Goal: Information Seeking & Learning: Find specific fact

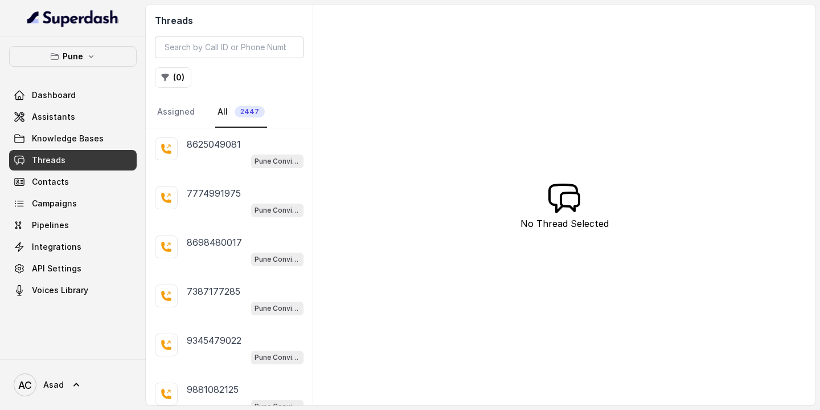
click at [70, 158] on link "Threads" at bounding box center [73, 160] width 128 height 21
click at [174, 80] on button "( 0 )" at bounding box center [173, 77] width 36 height 21
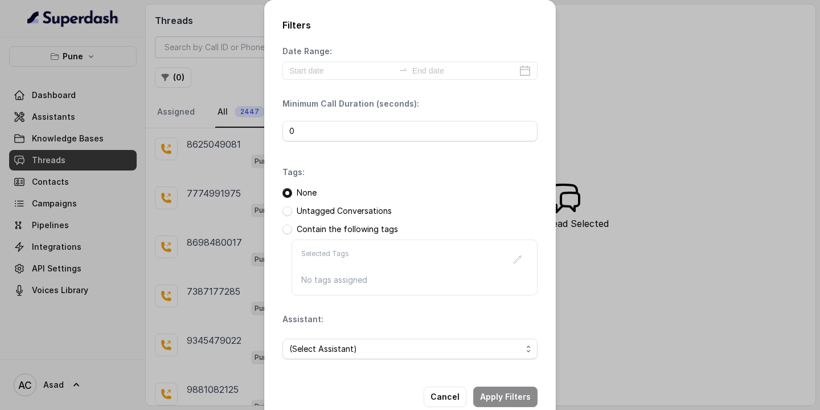
scroll to position [24, 0]
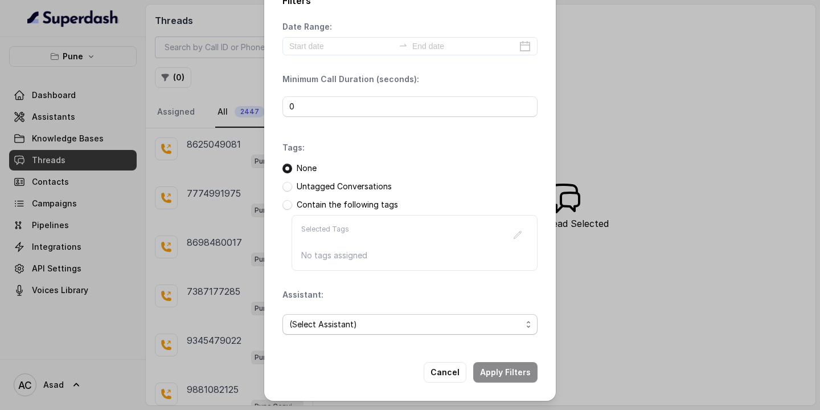
click at [312, 324] on span "(Select Assistant)" at bounding box center [405, 324] width 232 height 14
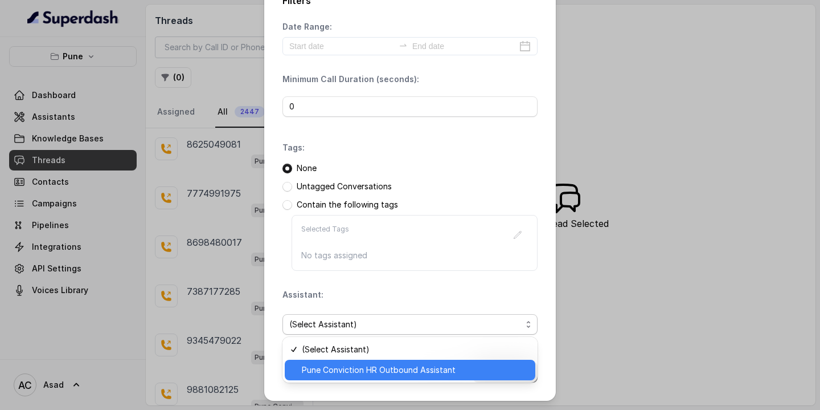
click at [328, 369] on span "Pune Conviction HR Outbound Assistant" at bounding box center [415, 370] width 227 height 14
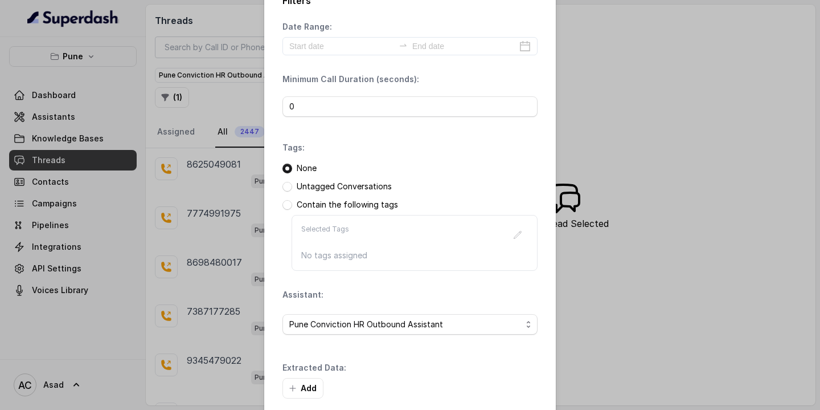
scroll to position [79, 0]
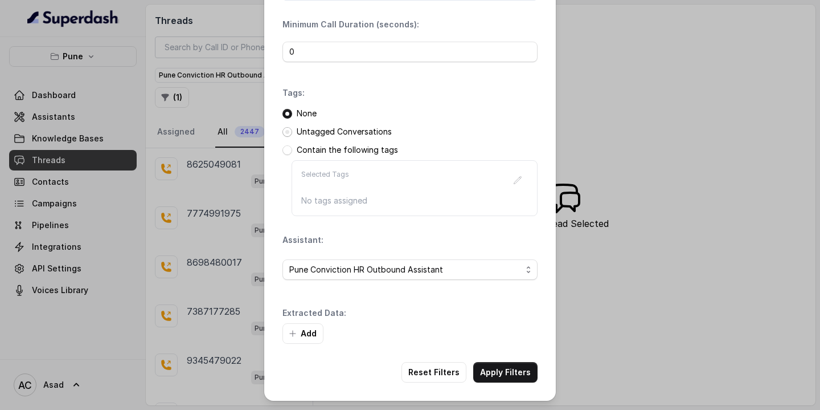
click at [288, 134] on span at bounding box center [288, 132] width 10 height 10
click at [287, 114] on span at bounding box center [288, 114] width 10 height 10
click at [291, 152] on span at bounding box center [288, 150] width 10 height 10
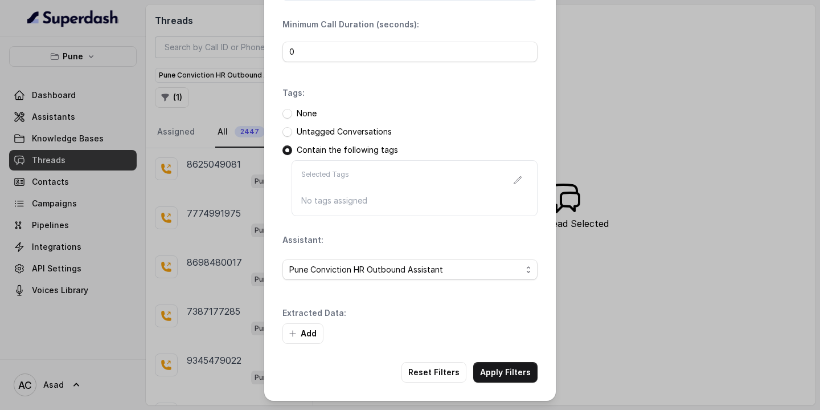
click at [352, 202] on p "No tags assigned" at bounding box center [414, 200] width 227 height 11
click at [317, 189] on p "Selected Tags" at bounding box center [325, 180] width 48 height 21
click at [288, 115] on span at bounding box center [288, 114] width 10 height 10
click at [308, 332] on button "Add" at bounding box center [303, 333] width 41 height 21
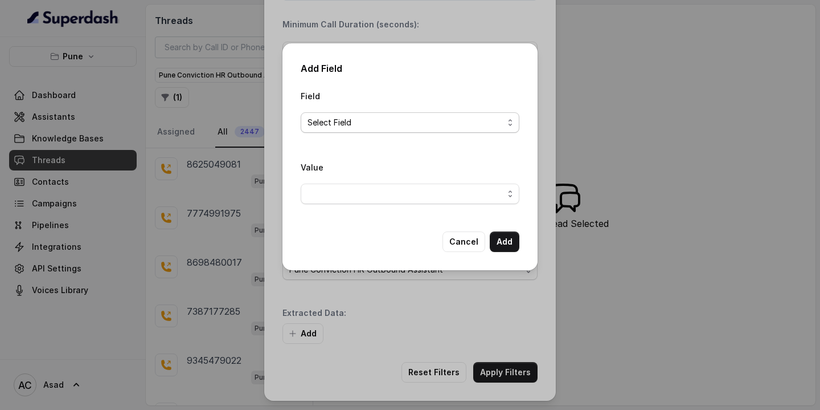
click at [348, 124] on span "Select Field" at bounding box center [406, 123] width 196 height 14
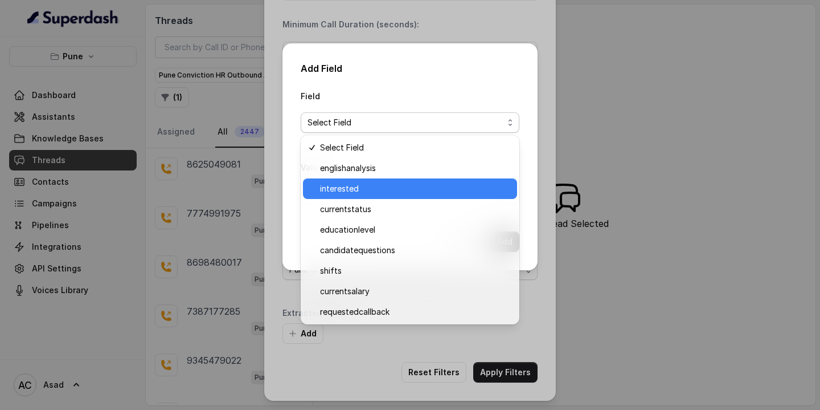
click at [349, 189] on span "interested" at bounding box center [415, 189] width 190 height 14
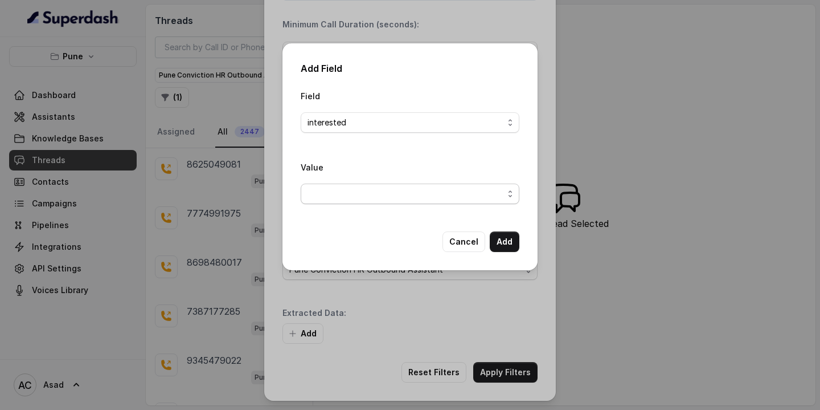
click at [398, 194] on span "button" at bounding box center [410, 193] width 219 height 21
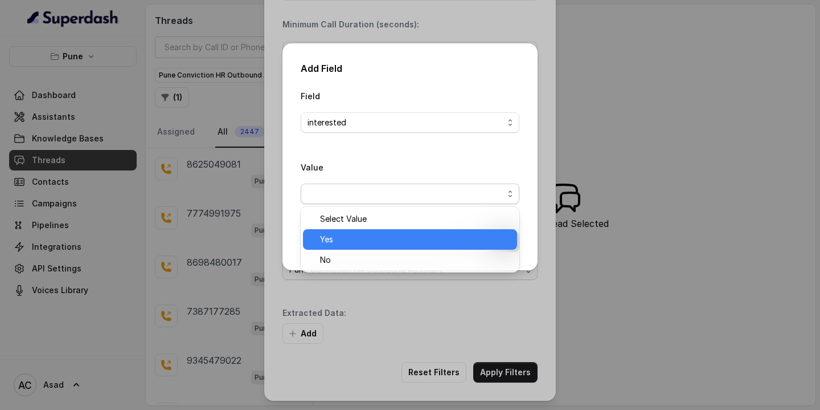
click at [337, 244] on span "Yes" at bounding box center [415, 239] width 190 height 14
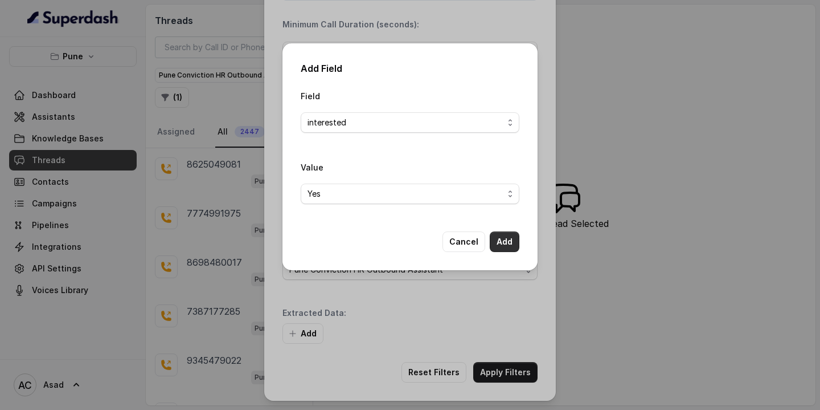
click at [509, 237] on button "Add" at bounding box center [505, 241] width 30 height 21
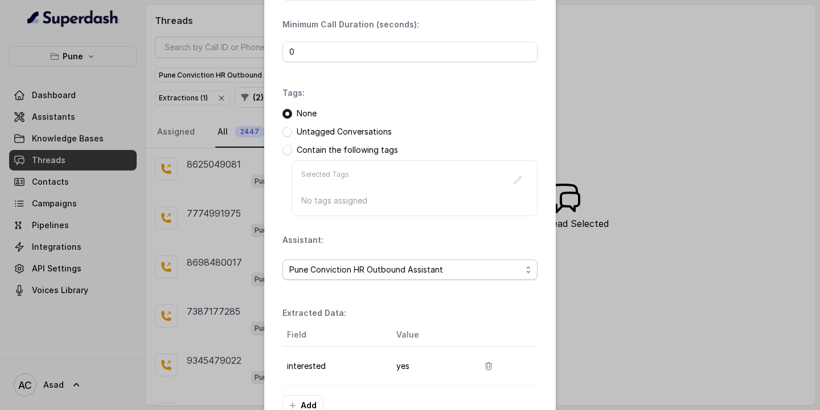
scroll to position [151, 0]
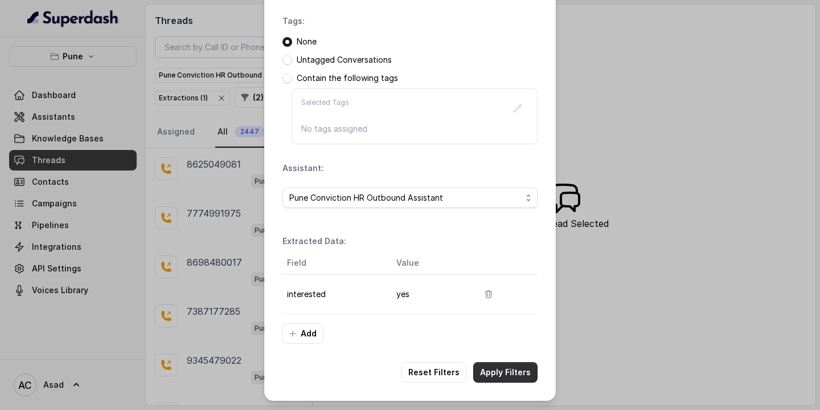
click at [490, 367] on button "Apply Filters" at bounding box center [505, 372] width 64 height 21
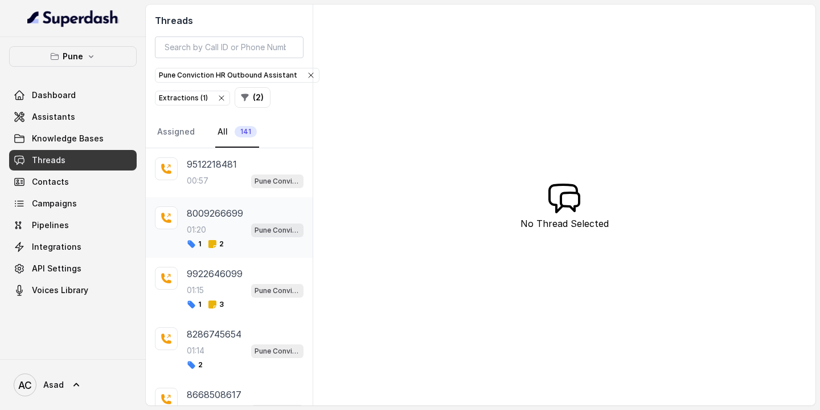
click at [209, 228] on div "01:20 Pune Conviction HR Outbound Assistant" at bounding box center [245, 229] width 117 height 15
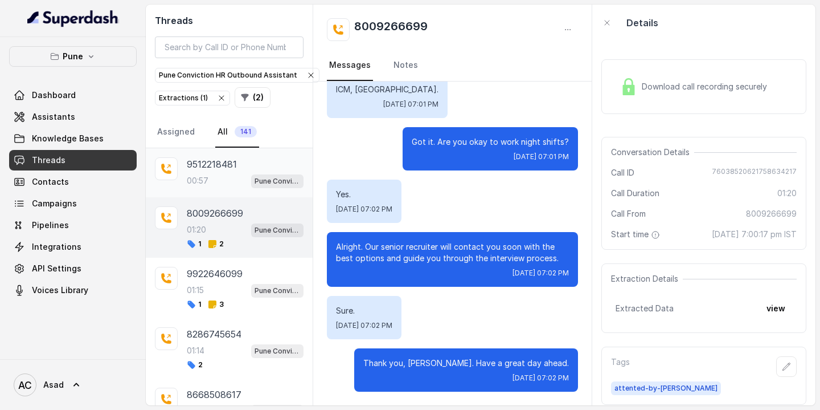
click at [219, 155] on div "9512218481 00:57 Pune Conviction HR Outbound Assistant" at bounding box center [229, 172] width 167 height 49
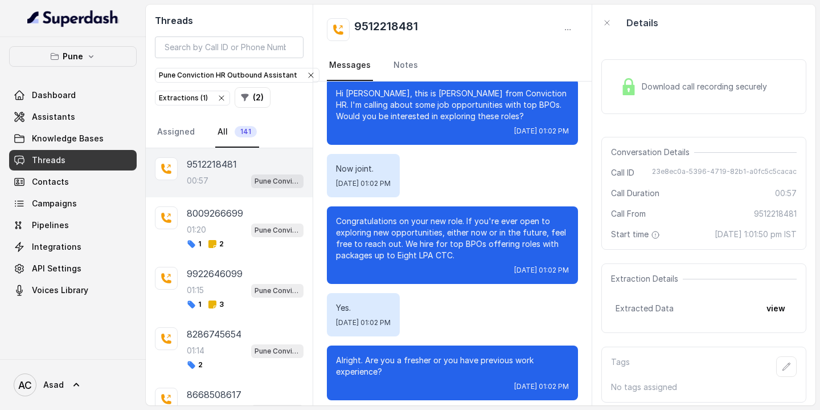
scroll to position [130, 0]
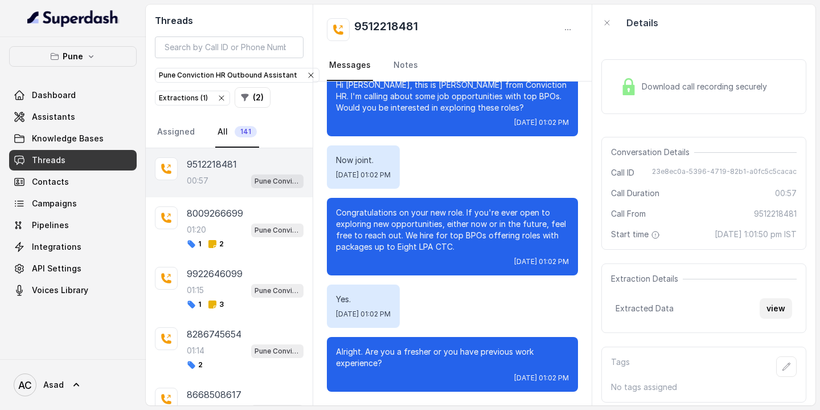
click at [773, 307] on button "view" at bounding box center [776, 308] width 32 height 21
click at [51, 203] on span "Campaigns" at bounding box center [54, 203] width 45 height 11
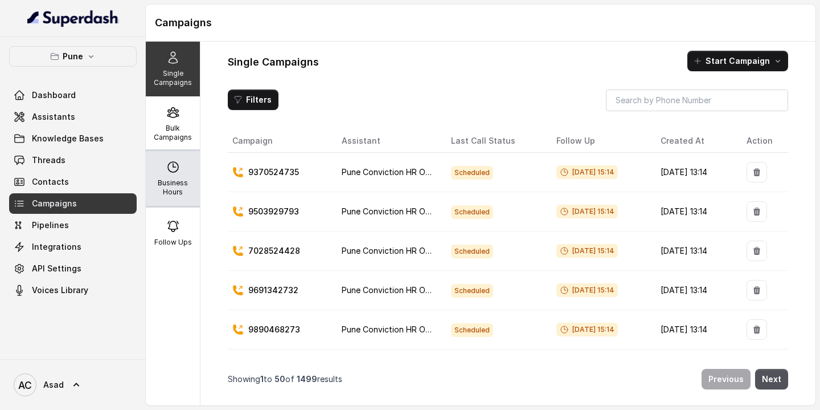
click at [173, 177] on div "Business Hours" at bounding box center [173, 178] width 54 height 55
select select "Asia/Calcutta"
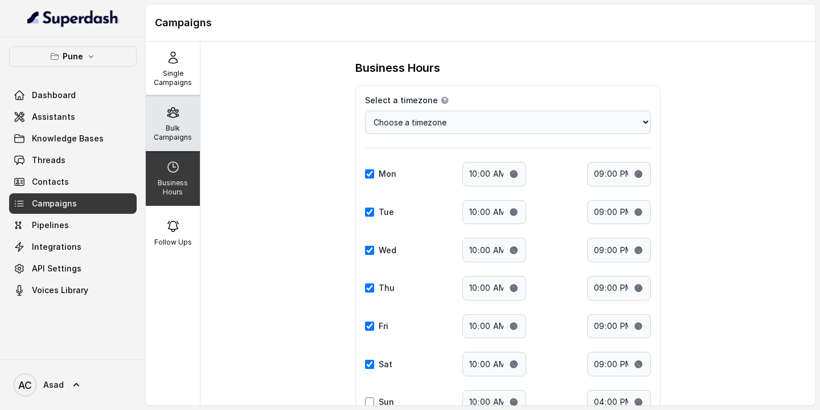
click at [192, 133] on p "Bulk Campaigns" at bounding box center [172, 133] width 45 height 18
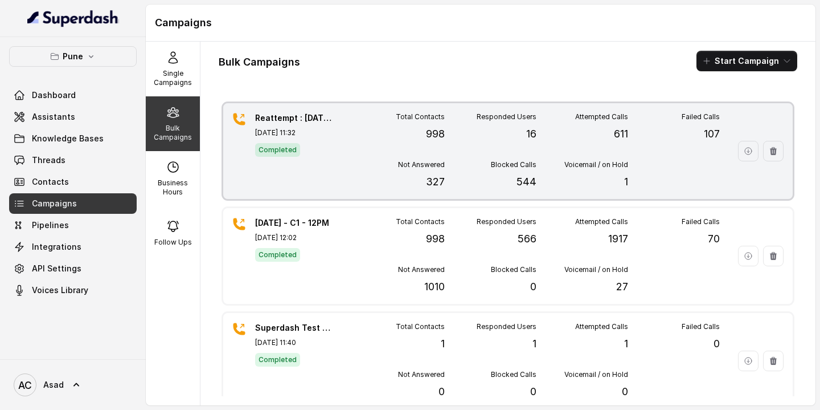
click at [346, 136] on div "Reattempt : 23.9.2025 - C1 - 11AM Sep 24, 2025, 11:32 Completed Total Contacts …" at bounding box center [508, 151] width 570 height 96
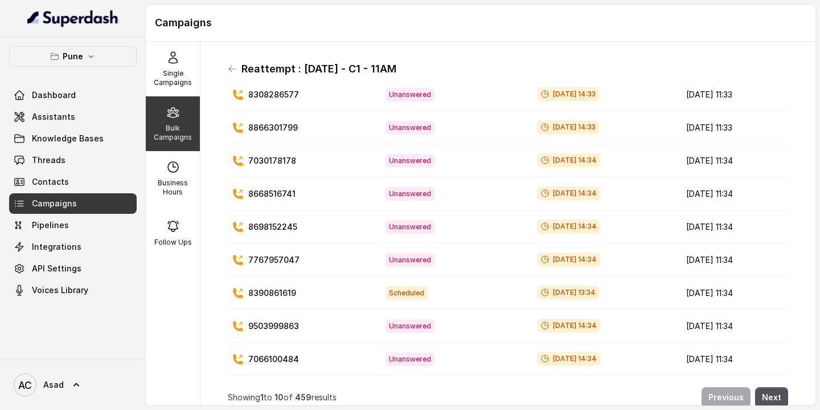
scroll to position [9, 0]
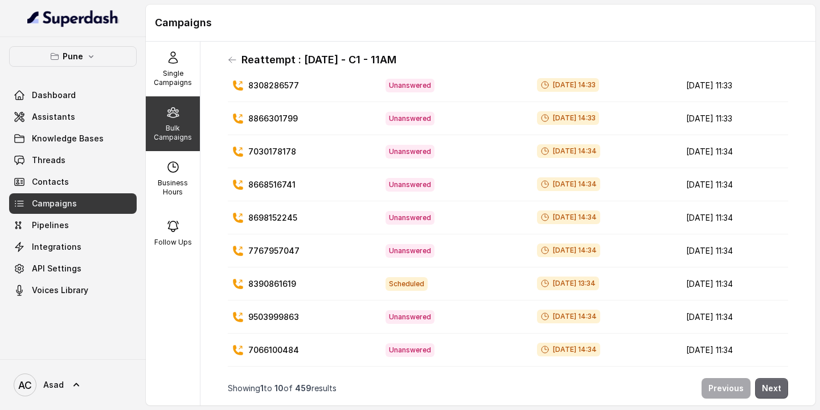
click at [775, 387] on button "Next" at bounding box center [771, 388] width 33 height 21
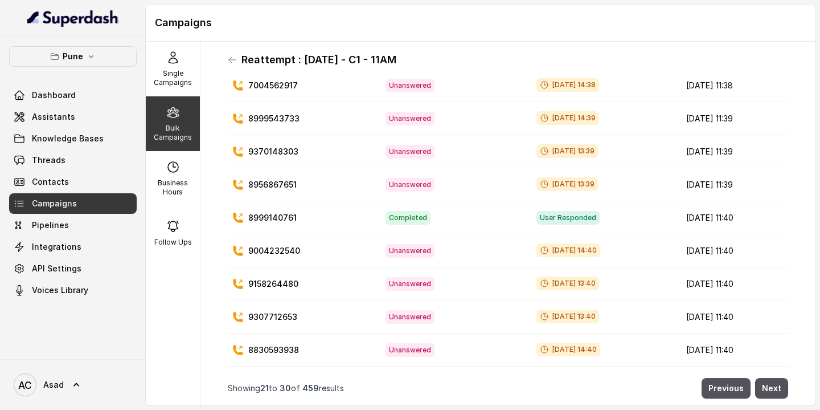
click at [281, 218] on p "8999140761" at bounding box center [272, 217] width 48 height 11
copy p "8999140761"
click at [773, 391] on button "Next" at bounding box center [771, 388] width 33 height 21
click at [771, 391] on button "Next" at bounding box center [771, 388] width 33 height 21
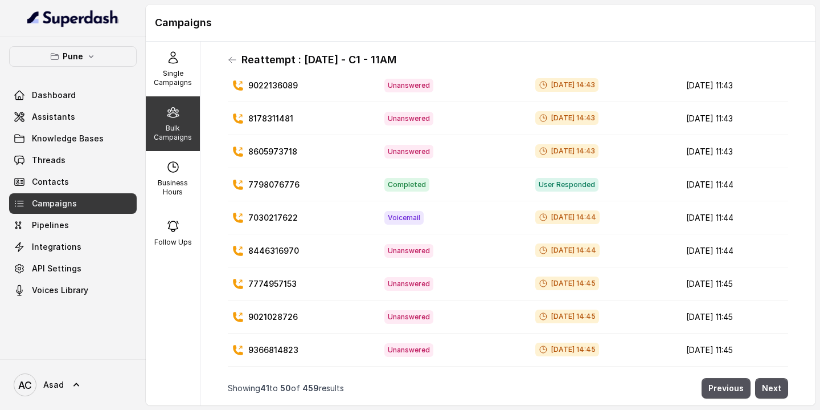
click at [269, 186] on p "7798076776" at bounding box center [273, 184] width 51 height 11
copy p "7798076776"
click at [770, 390] on button "Next" at bounding box center [771, 388] width 33 height 21
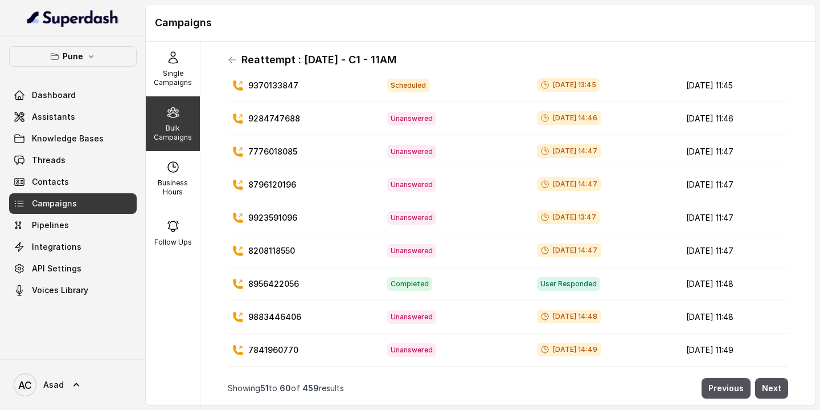
click at [280, 283] on p "8956422056" at bounding box center [273, 283] width 51 height 11
copy p "8956422056"
click at [772, 386] on button "Next" at bounding box center [771, 388] width 33 height 21
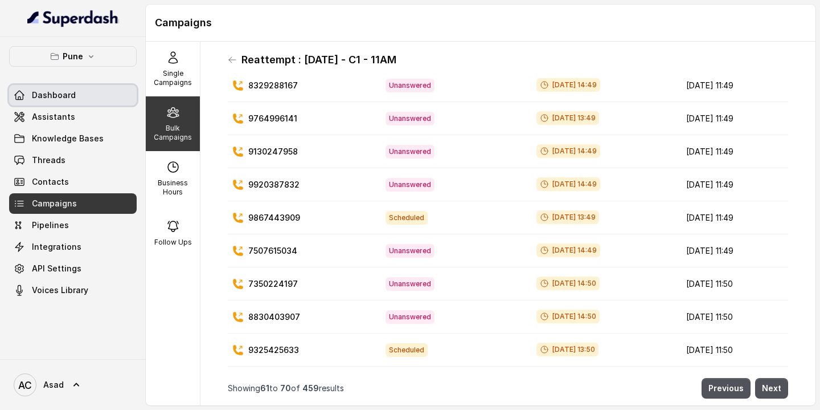
click at [47, 93] on span "Dashboard" at bounding box center [54, 94] width 44 height 11
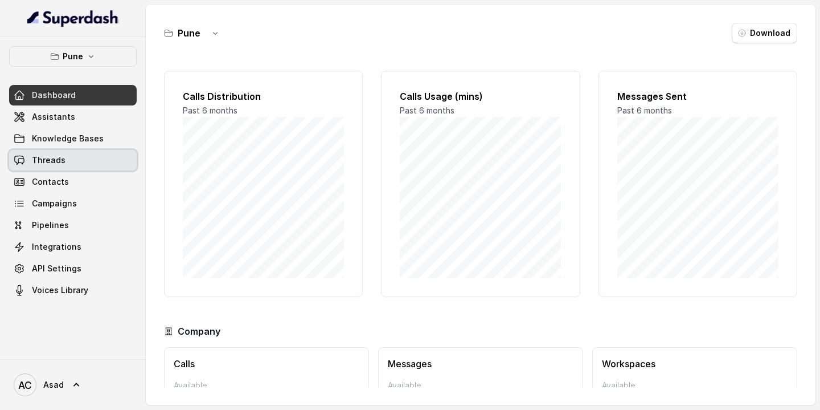
click at [66, 162] on link "Threads" at bounding box center [73, 160] width 128 height 21
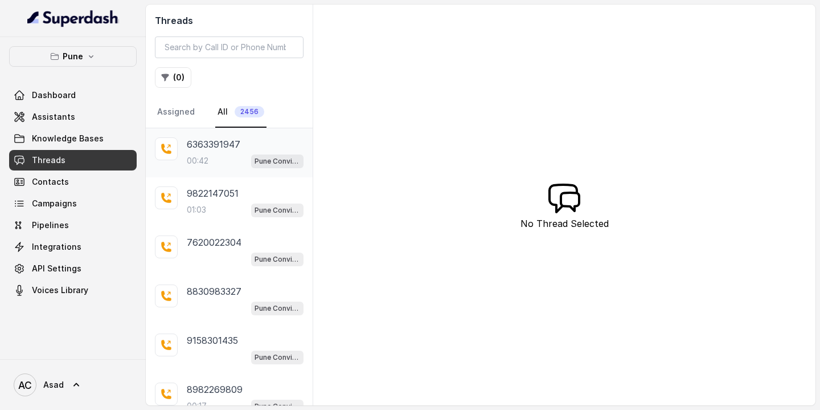
click at [217, 157] on div "00:42 Pune Conviction HR Outbound Assistant" at bounding box center [245, 160] width 117 height 15
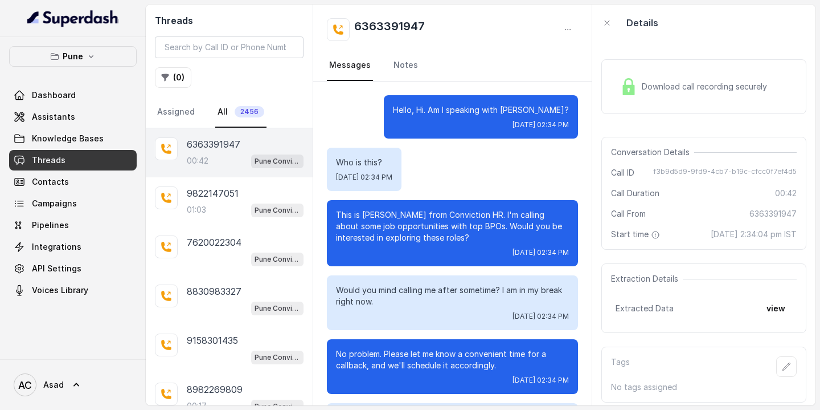
click at [219, 152] on div "6363391947 00:42 Pune Conviction HR Outbound Assistant" at bounding box center [245, 152] width 117 height 31
click at [395, 20] on h2 "6363391947" at bounding box center [389, 29] width 71 height 23
click at [376, 29] on h2 "6363391947" at bounding box center [389, 29] width 71 height 23
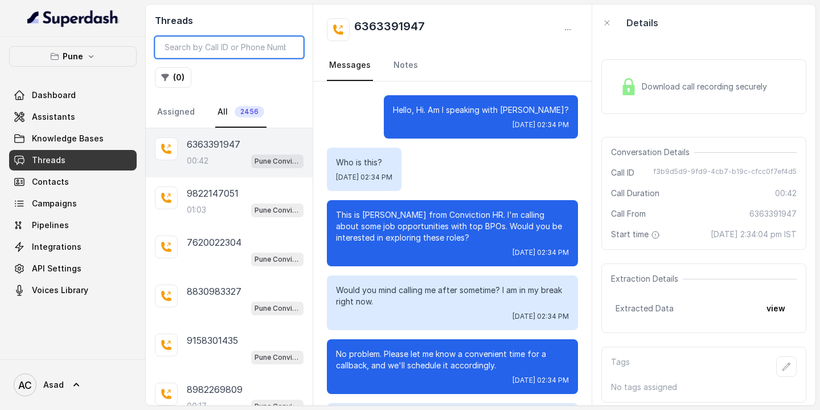
click at [250, 47] on input "search" at bounding box center [229, 47] width 149 height 22
paste input "6363391947"
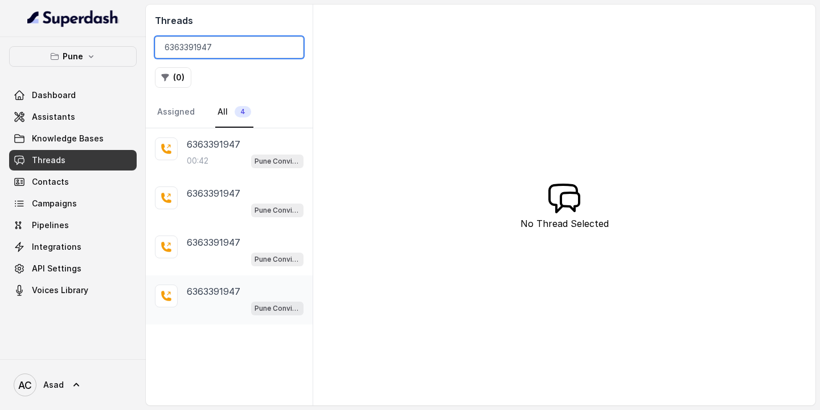
type input "6363391947"
click at [211, 298] on div "6363391947 Pune Conviction HR Outbound Assistant" at bounding box center [245, 299] width 117 height 31
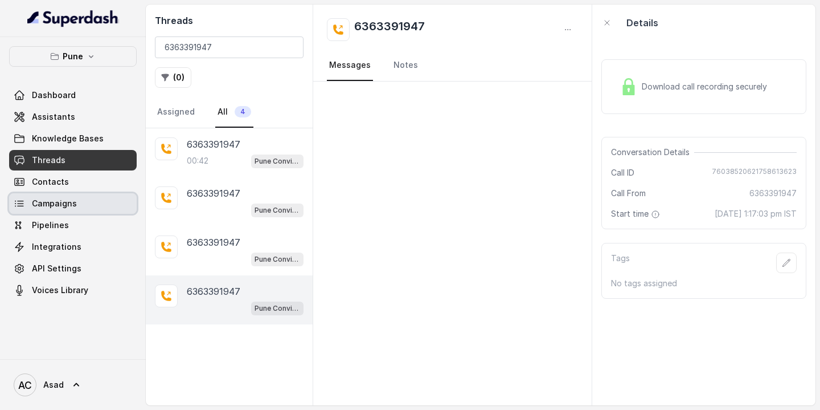
click at [60, 205] on span "Campaigns" at bounding box center [54, 203] width 45 height 11
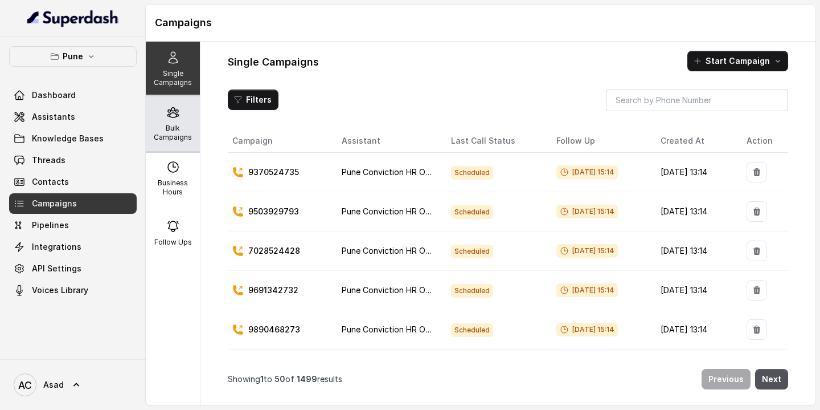
click at [175, 121] on div "Bulk Campaigns" at bounding box center [173, 123] width 54 height 55
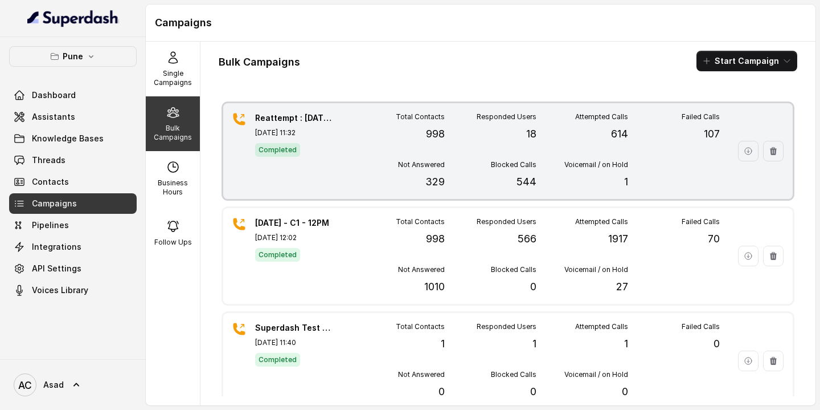
click at [321, 164] on div "Reattempt : 23.9.2025 - C1 - 11AM Sep 24, 2025, 11:32 Completed" at bounding box center [295, 150] width 80 height 77
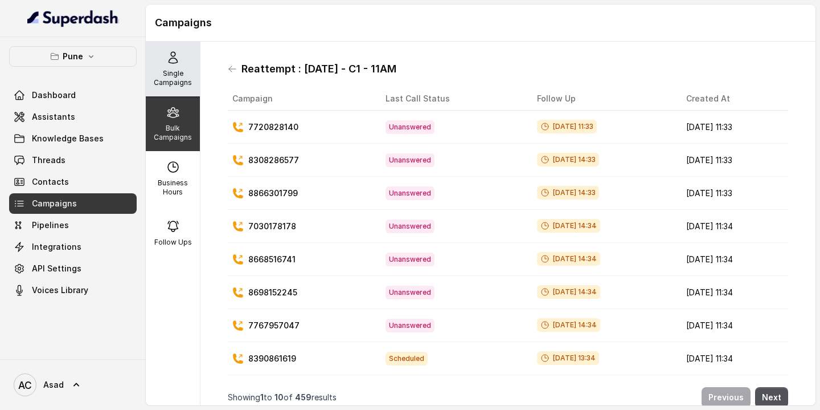
click at [175, 71] on p "Single Campaigns" at bounding box center [172, 78] width 45 height 18
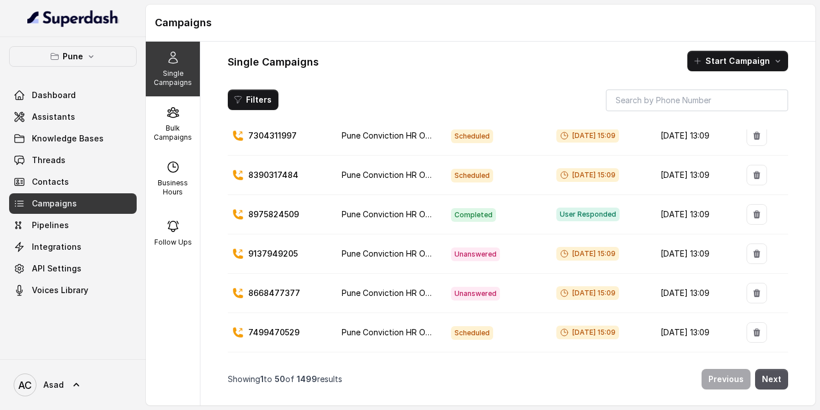
scroll to position [1761, 0]
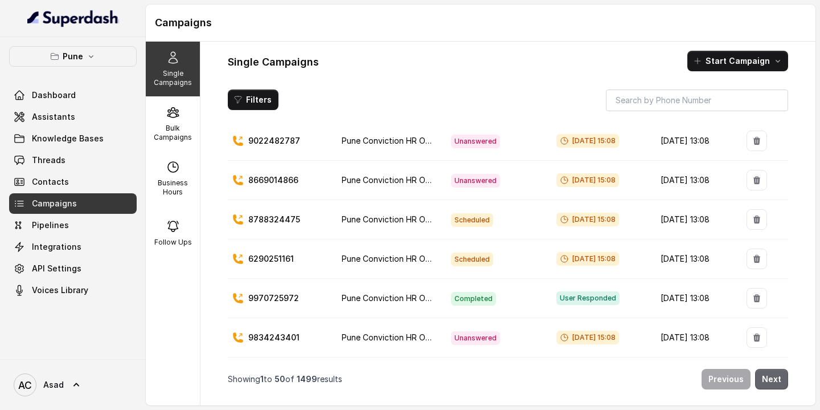
click at [768, 381] on button "Next" at bounding box center [771, 379] width 33 height 21
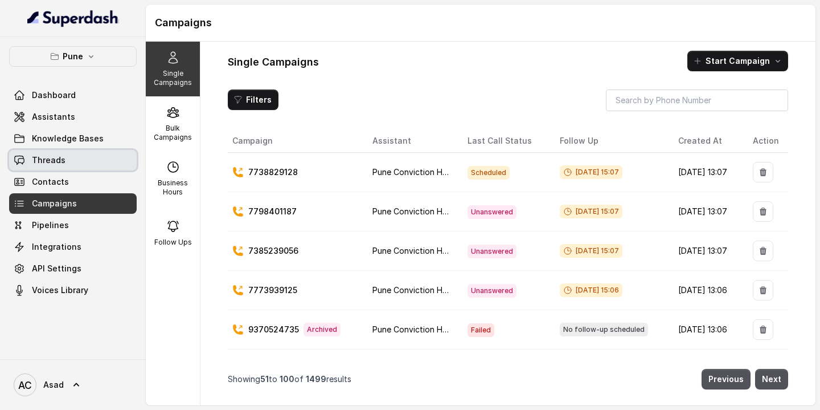
click at [66, 164] on link "Threads" at bounding box center [73, 160] width 128 height 21
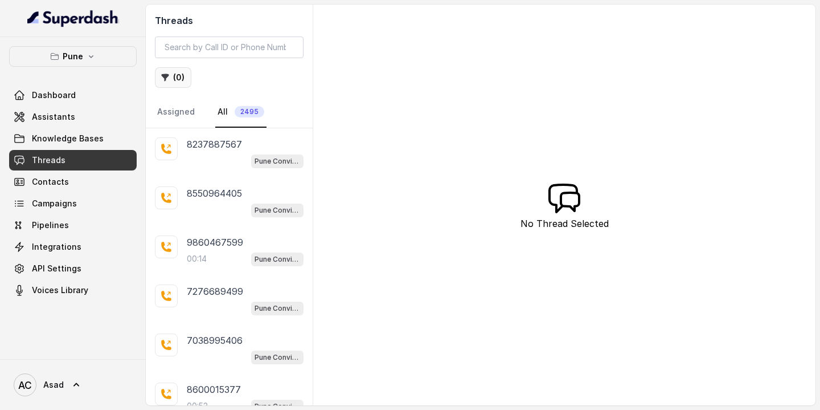
click at [183, 81] on button "( 0 )" at bounding box center [173, 77] width 36 height 21
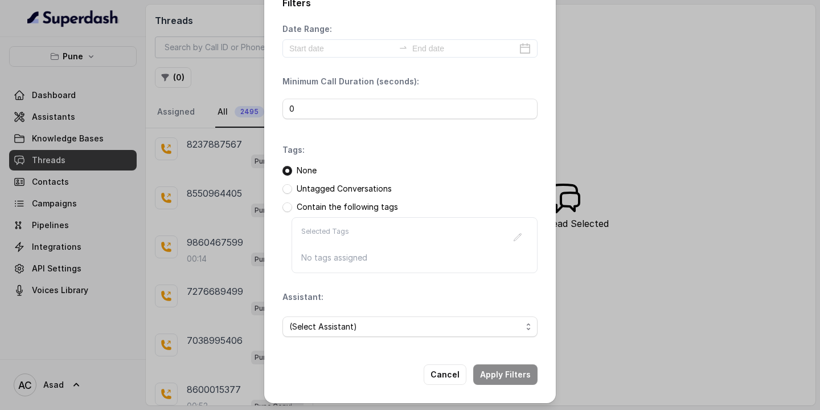
scroll to position [24, 0]
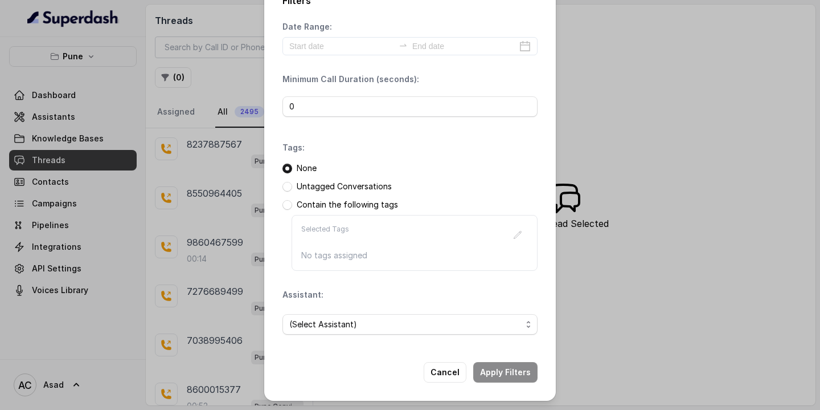
click at [323, 189] on p "Untagged Conversations" at bounding box center [344, 186] width 95 height 11
click at [288, 187] on span at bounding box center [288, 187] width 10 height 10
click at [334, 321] on span "(Select Assistant)" at bounding box center [405, 324] width 232 height 14
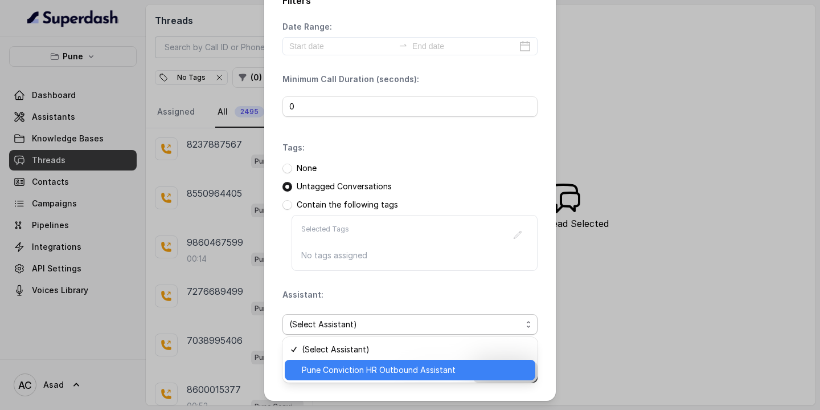
click at [326, 370] on span "Pune Conviction HR Outbound Assistant" at bounding box center [415, 370] width 227 height 14
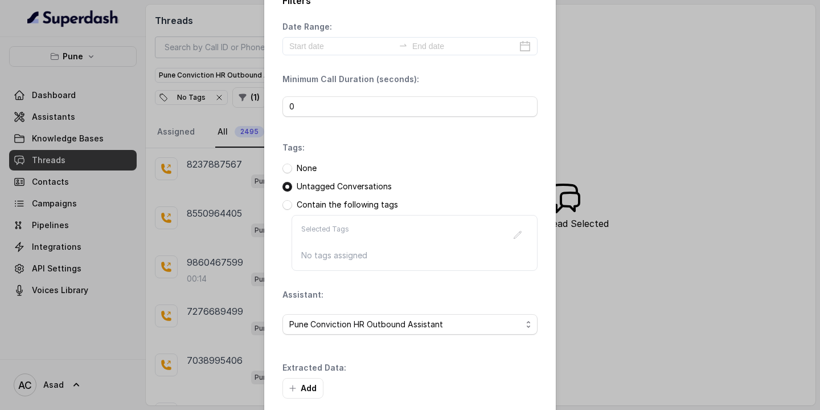
scroll to position [79, 0]
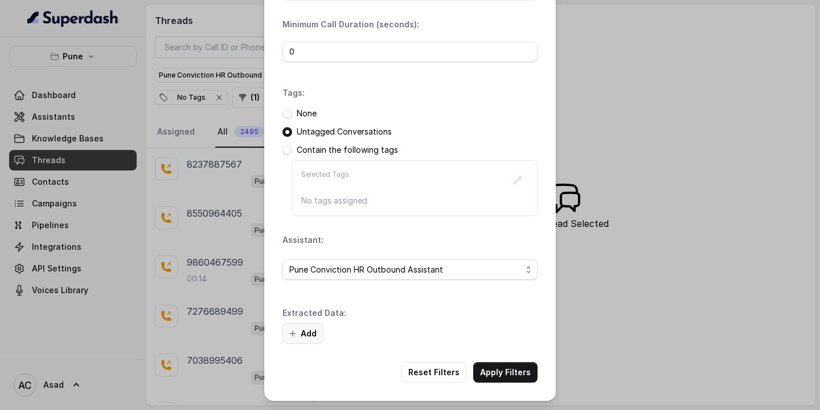
click at [306, 333] on button "Add" at bounding box center [303, 333] width 41 height 21
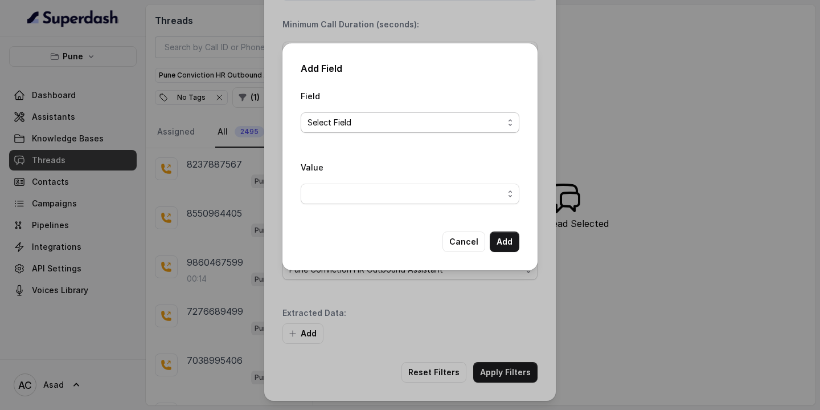
click at [346, 124] on span "Select Field" at bounding box center [406, 123] width 196 height 14
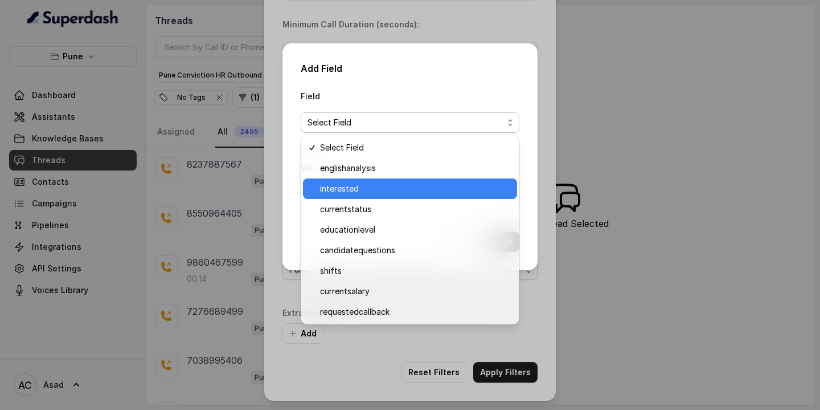
click at [343, 190] on span "interested" at bounding box center [415, 189] width 190 height 14
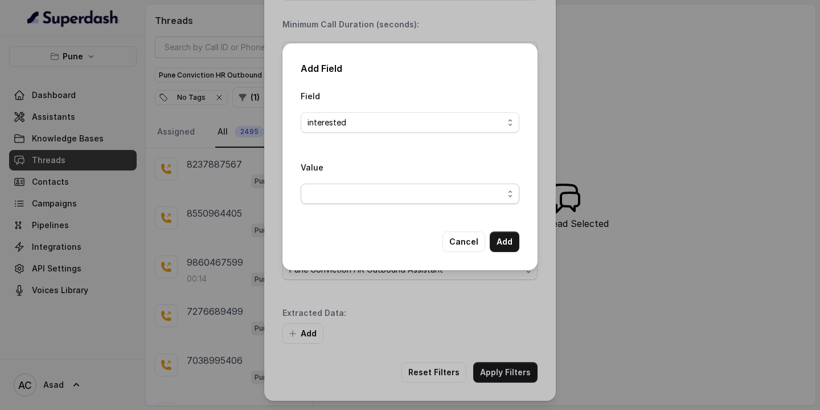
click at [367, 190] on span "button" at bounding box center [410, 193] width 219 height 21
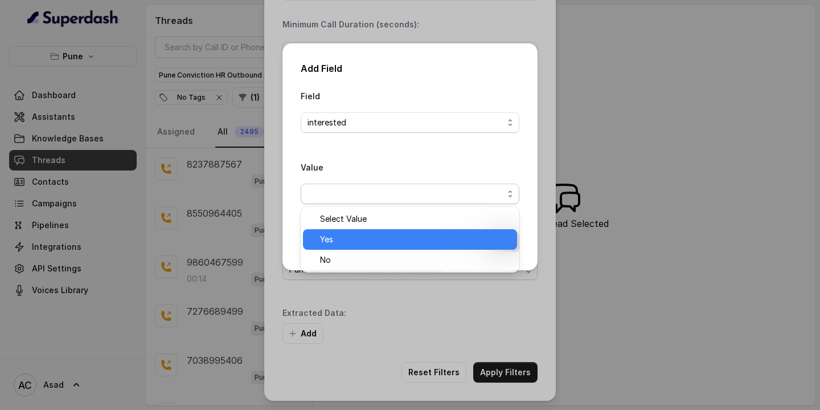
click at [348, 242] on span "Yes" at bounding box center [415, 239] width 190 height 14
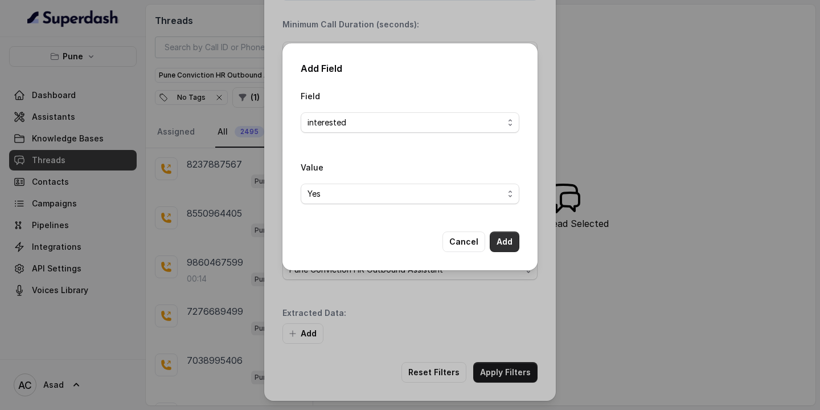
click at [504, 244] on button "Add" at bounding box center [505, 241] width 30 height 21
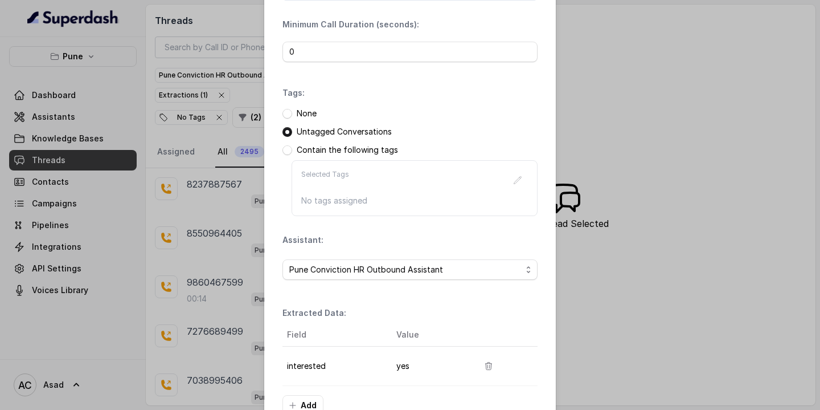
scroll to position [151, 0]
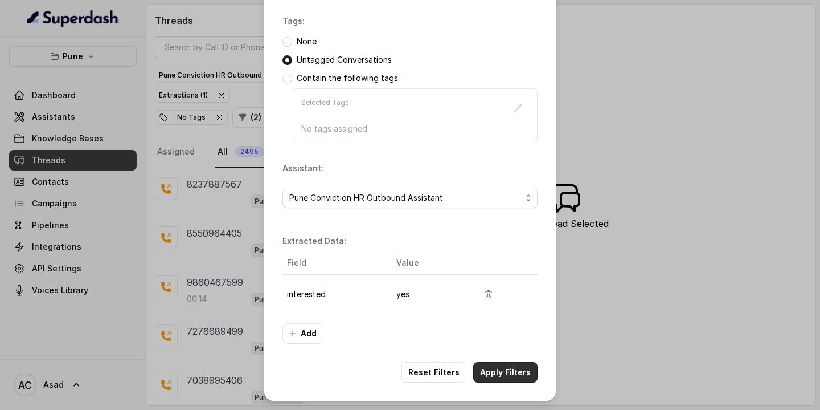
click at [502, 377] on button "Apply Filters" at bounding box center [505, 372] width 64 height 21
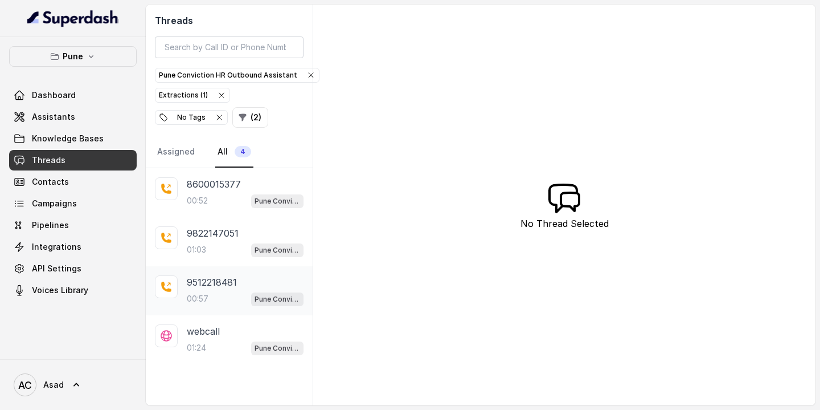
click at [211, 289] on div "9512218481 00:57 Pune Conviction HR Outbound Assistant" at bounding box center [245, 290] width 117 height 31
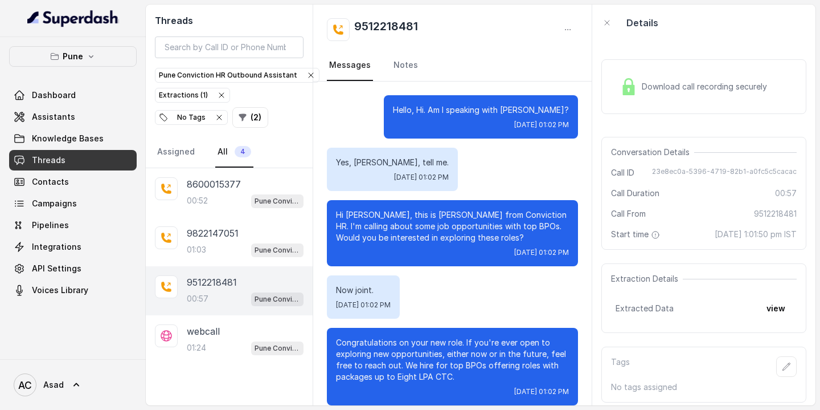
scroll to position [130, 0]
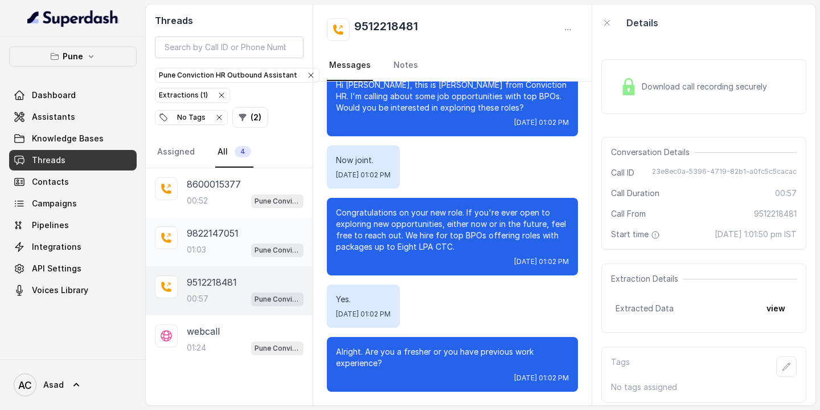
click at [211, 241] on div "9822147051 01:03 Pune Conviction HR Outbound Assistant" at bounding box center [245, 241] width 117 height 31
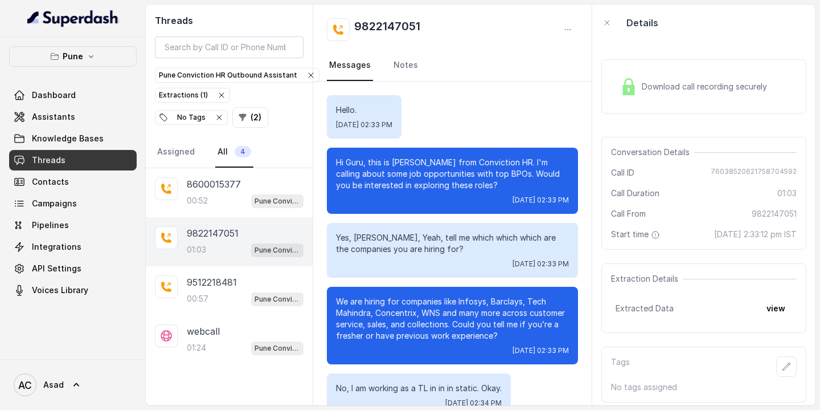
scroll to position [6, 0]
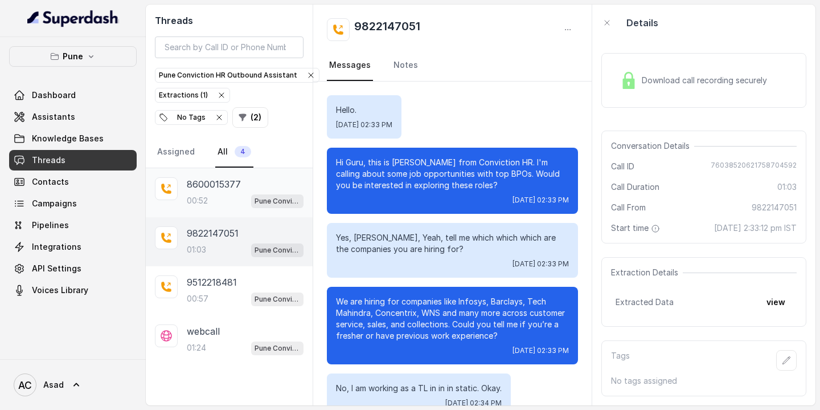
click at [210, 194] on div "00:52 Pune Conviction HR Outbound Assistant" at bounding box center [245, 200] width 117 height 15
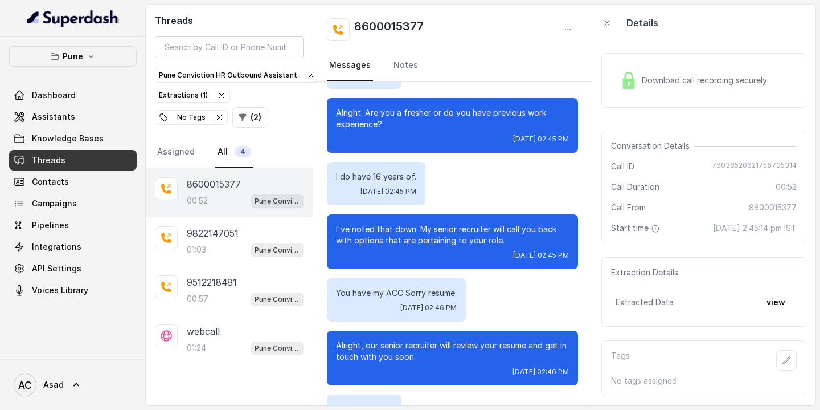
scroll to position [328, 0]
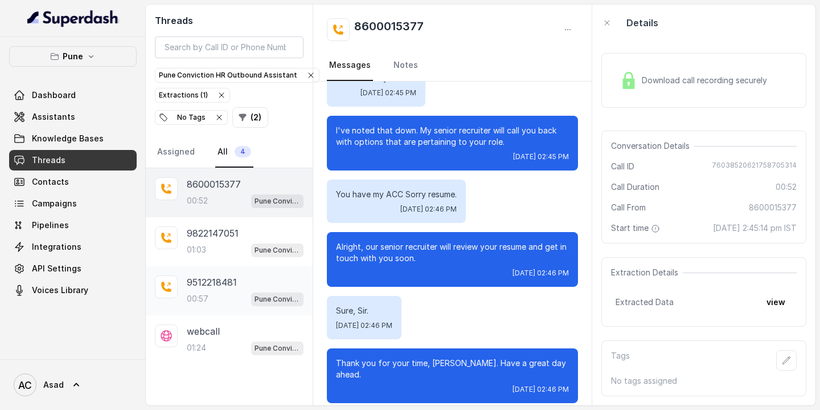
click at [222, 284] on p "9512218481" at bounding box center [212, 282] width 50 height 14
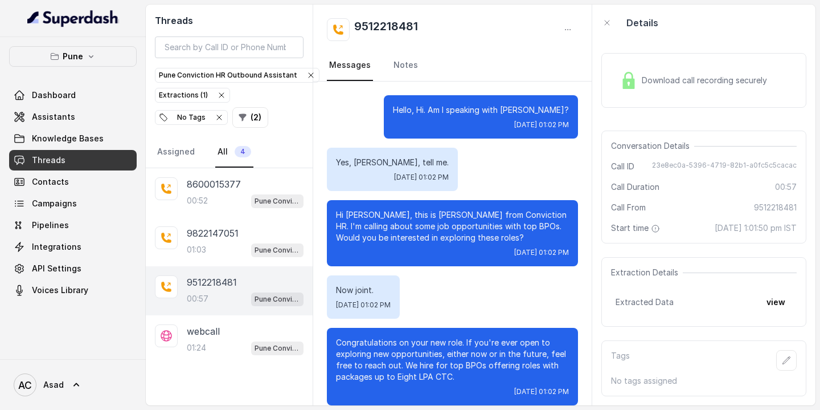
scroll to position [130, 0]
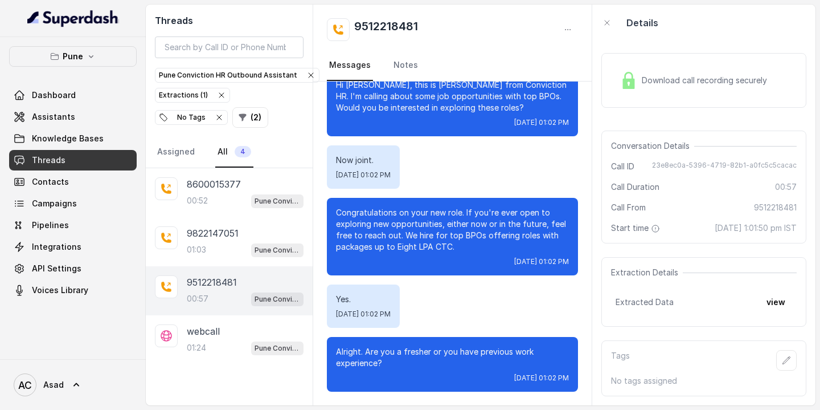
click at [665, 75] on span "Download call recording securely" at bounding box center [707, 80] width 130 height 11
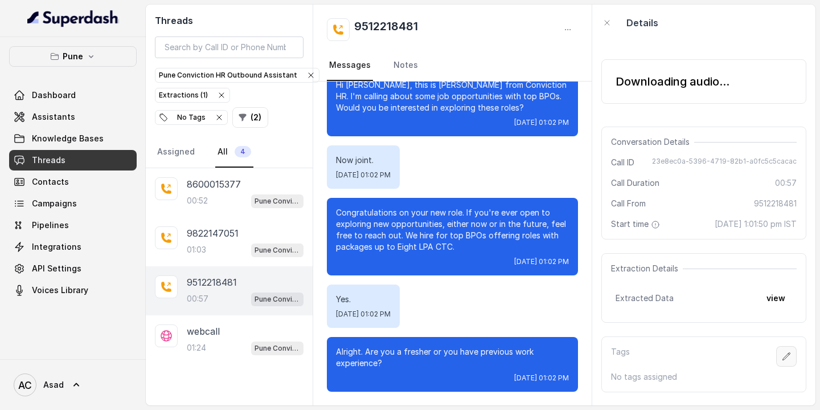
click at [792, 361] on button "button" at bounding box center [787, 356] width 21 height 21
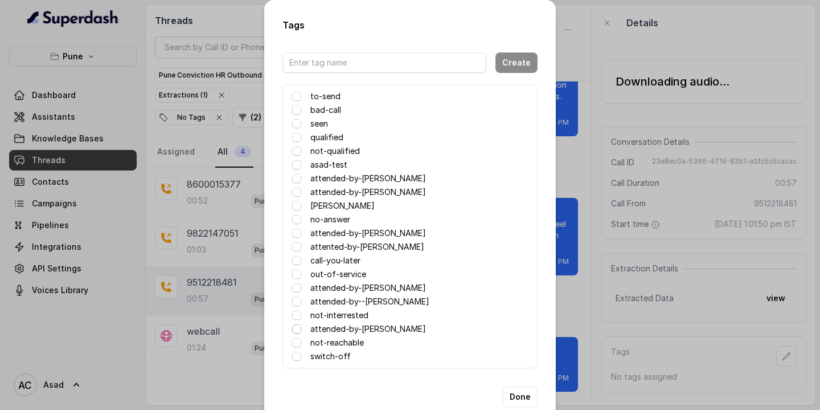
click at [297, 330] on span at bounding box center [296, 328] width 9 height 9
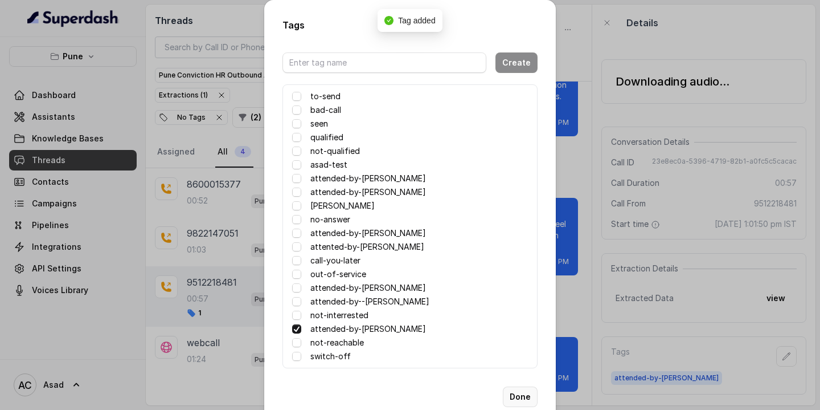
click at [518, 395] on button "Done" at bounding box center [520, 396] width 35 height 21
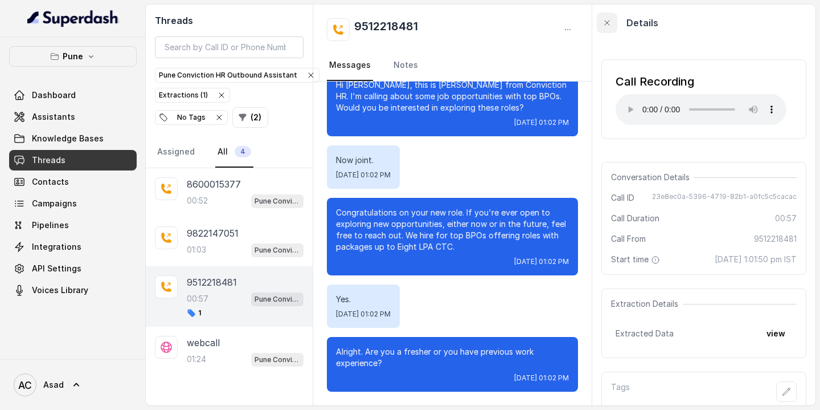
click at [608, 21] on icon "button" at bounding box center [607, 22] width 9 height 9
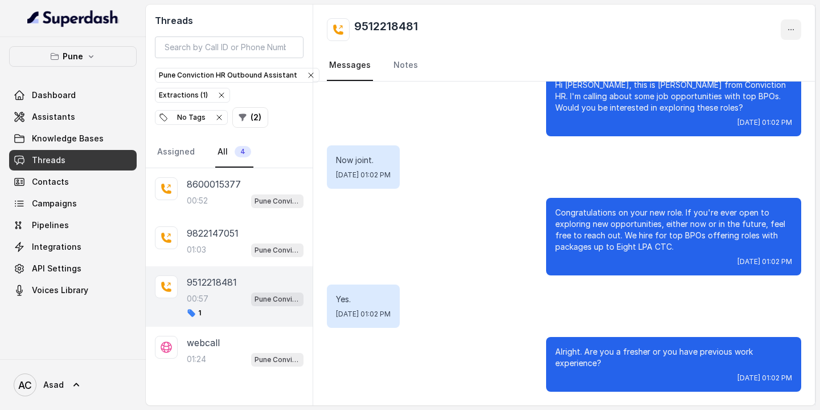
click at [794, 31] on icon "button" at bounding box center [791, 29] width 9 height 9
click at [730, 80] on button "Retry Extraction" at bounding box center [747, 77] width 109 height 21
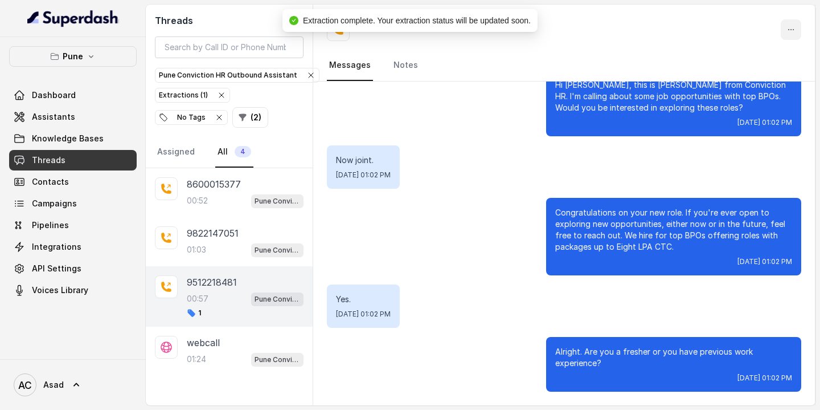
click at [792, 28] on icon "button" at bounding box center [791, 29] width 9 height 9
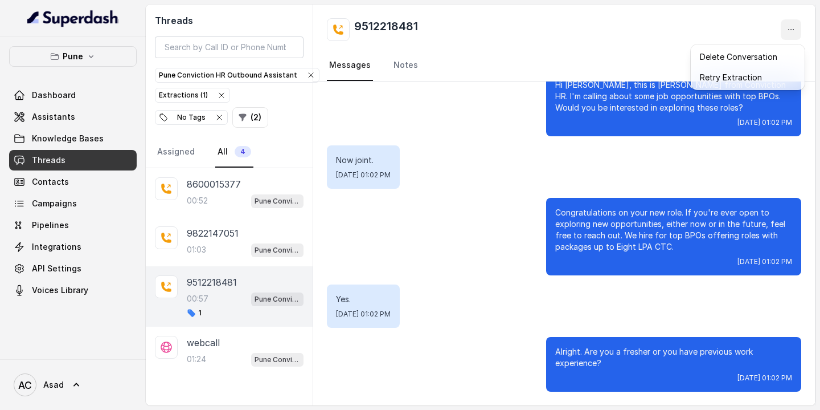
click at [637, 54] on div "9512218481 Messages Notes" at bounding box center [564, 43] width 502 height 77
click at [210, 295] on div "00:57 Pune Conviction HR Outbound Assistant" at bounding box center [245, 298] width 117 height 15
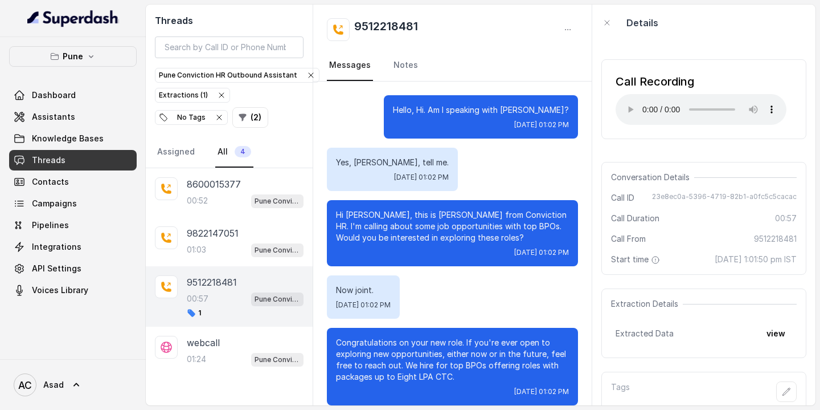
scroll to position [130, 0]
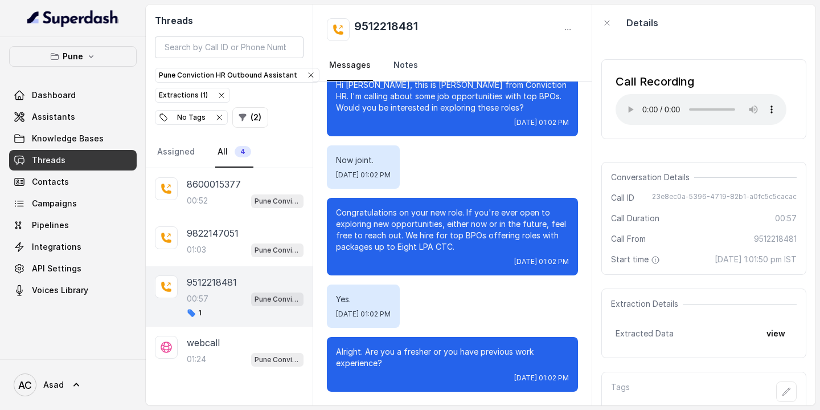
click at [407, 64] on link "Notes" at bounding box center [405, 65] width 29 height 31
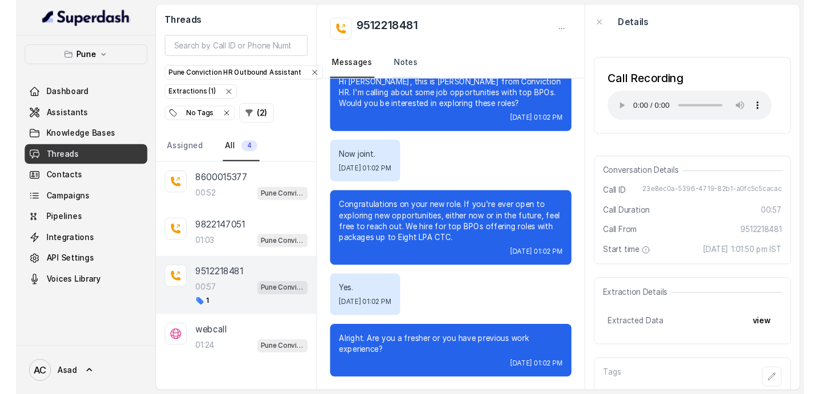
scroll to position [0, 0]
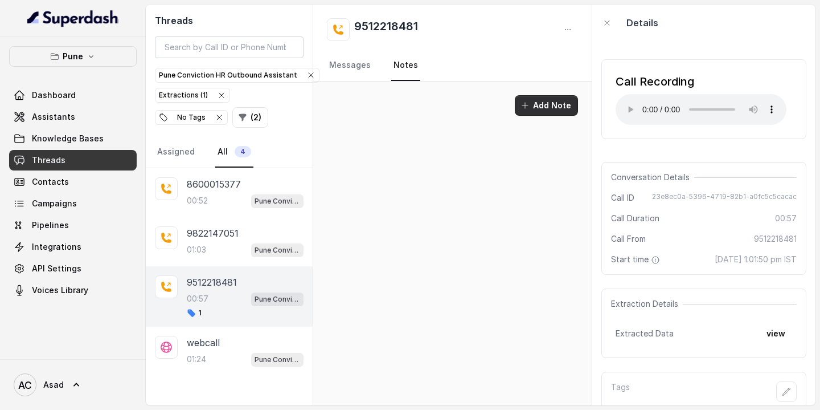
click at [545, 107] on button "Add Note" at bounding box center [546, 105] width 63 height 21
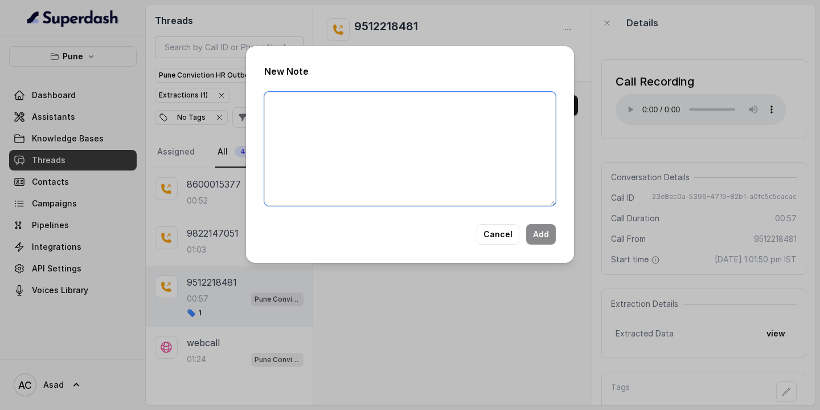
click at [358, 140] on textarea at bounding box center [410, 149] width 292 height 114
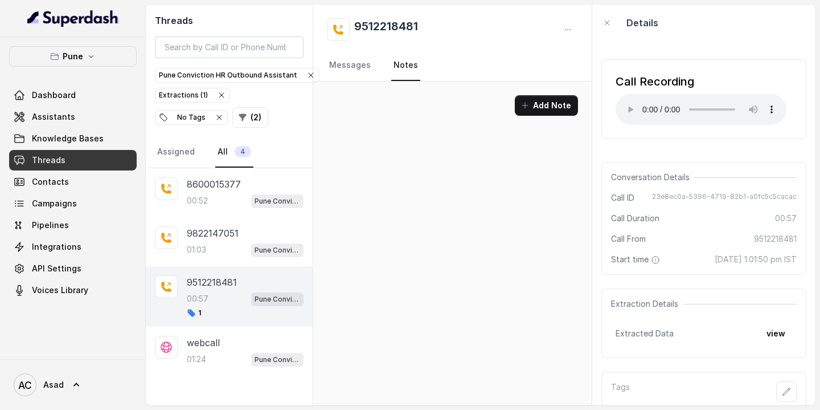
click at [493, 219] on div "Add Note" at bounding box center [452, 243] width 279 height 324
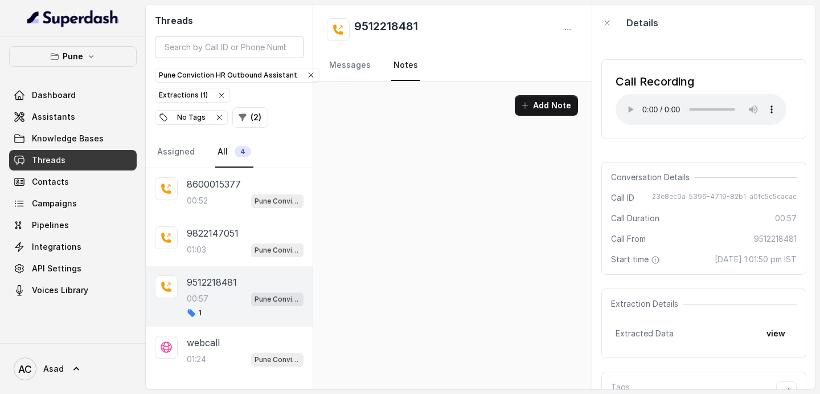
click at [464, 85] on div "Add Note" at bounding box center [452, 109] width 279 height 57
click at [351, 63] on link "Messages" at bounding box center [350, 65] width 46 height 31
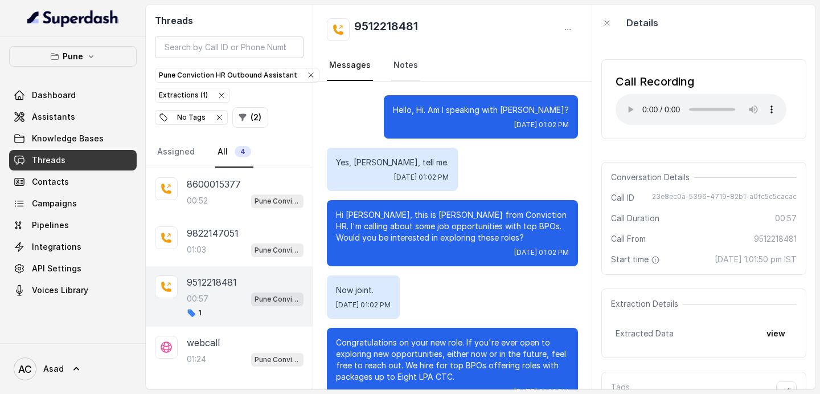
click at [404, 68] on link "Notes" at bounding box center [405, 65] width 29 height 31
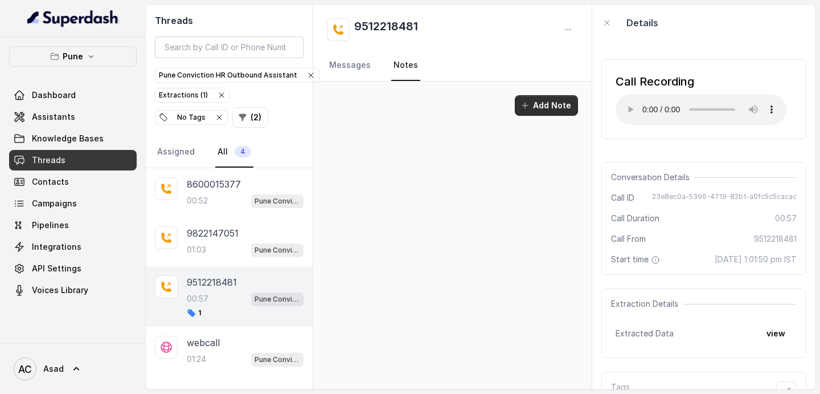
click at [546, 104] on button "Add Note" at bounding box center [546, 105] width 63 height 21
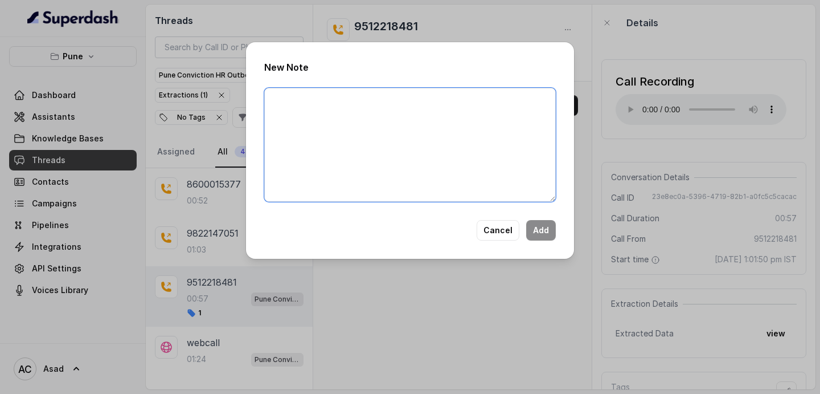
click at [382, 126] on textarea at bounding box center [410, 145] width 292 height 114
type textarea "CURRENTLY WORKING"
click at [539, 228] on button "Add" at bounding box center [541, 230] width 30 height 21
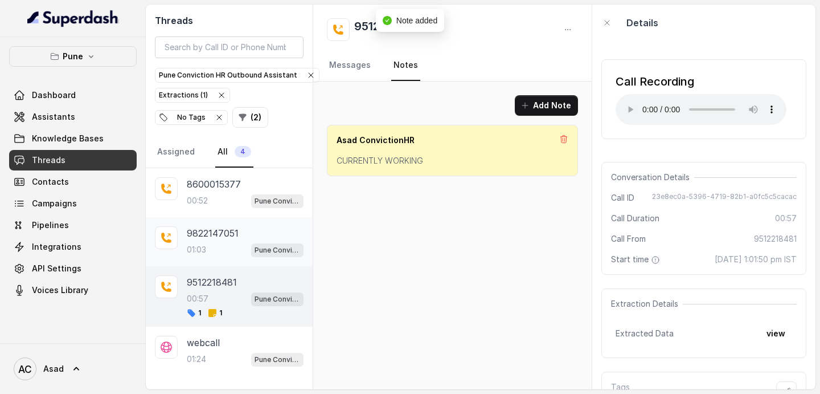
click at [223, 243] on div "01:03 Pune Conviction HR Outbound Assistant" at bounding box center [245, 249] width 117 height 15
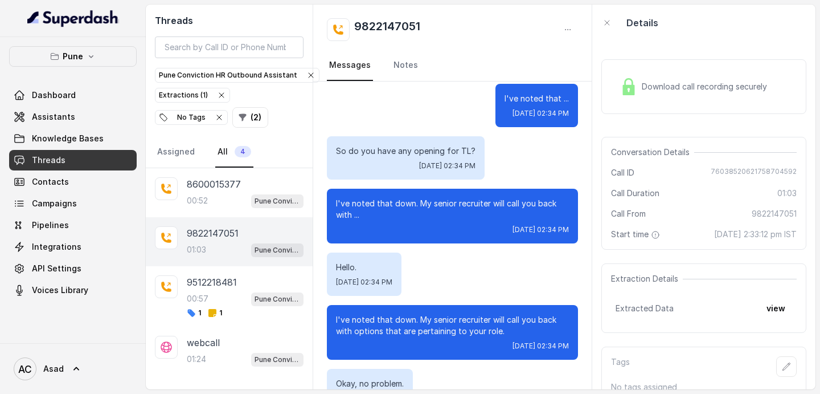
scroll to position [332, 0]
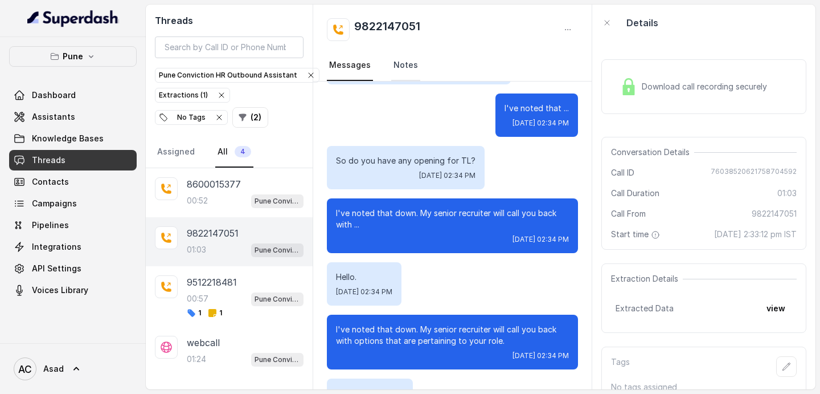
click at [407, 66] on link "Notes" at bounding box center [405, 65] width 29 height 31
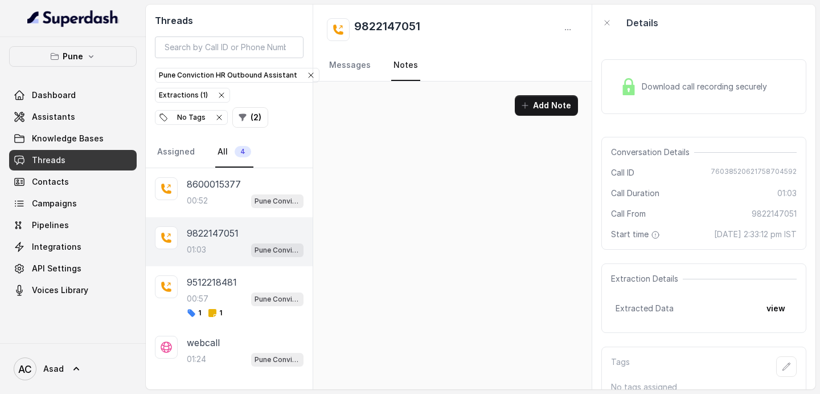
scroll to position [0, 0]
click at [794, 365] on button "button" at bounding box center [787, 366] width 21 height 21
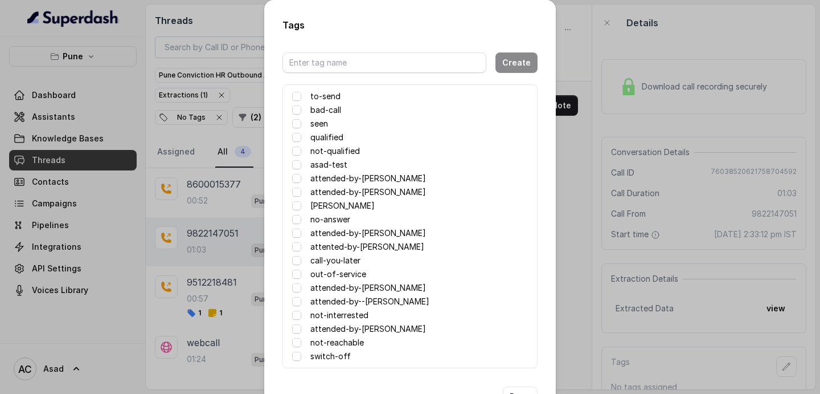
click at [346, 328] on label "attended-by-asad" at bounding box center [369, 329] width 116 height 14
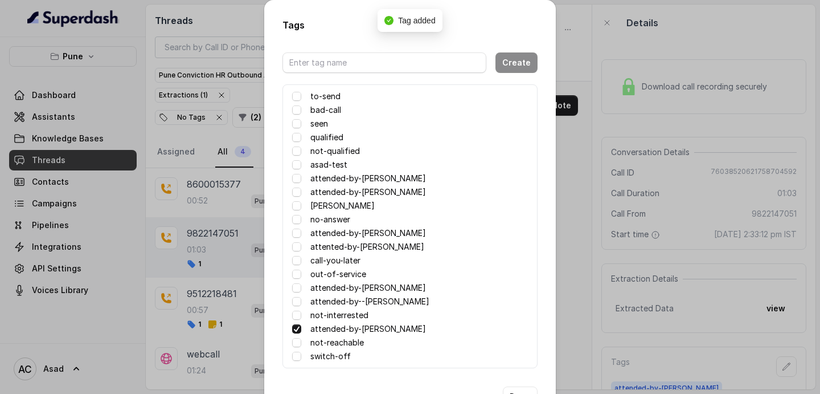
click at [577, 199] on div "Tags Create to-send bad-call seen qualified not-qualified asad-test attended-by…" at bounding box center [410, 197] width 820 height 394
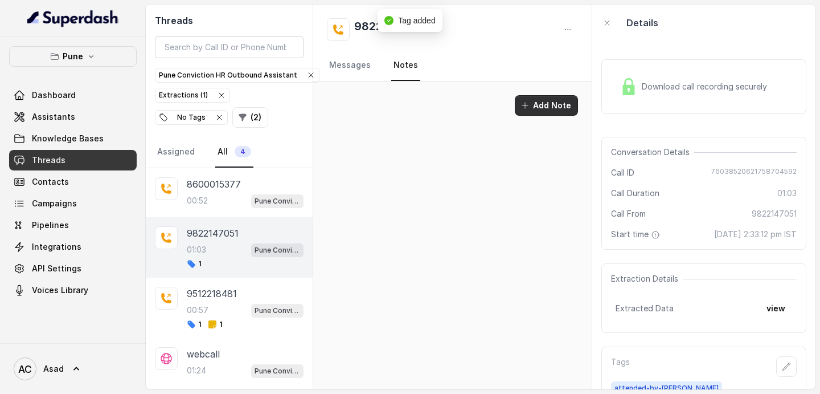
click at [534, 100] on button "Add Note" at bounding box center [546, 105] width 63 height 21
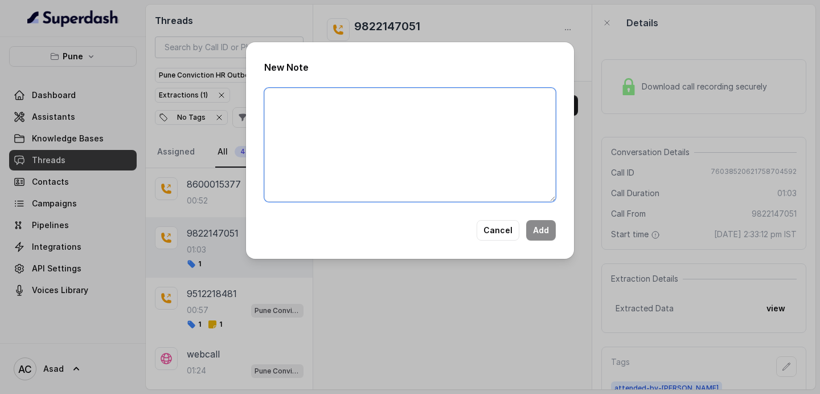
click at [364, 115] on textarea at bounding box center [410, 145] width 292 height 114
type textarea "TEAM LEADER ROLES"
click at [535, 227] on button "Add" at bounding box center [541, 230] width 30 height 21
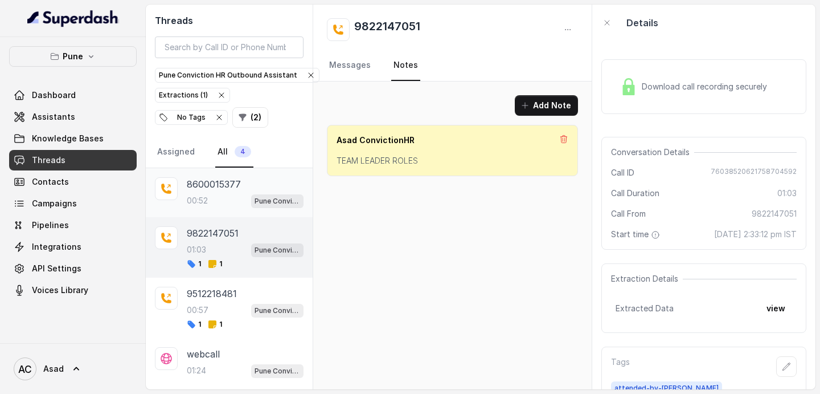
click at [211, 187] on p "8600015377" at bounding box center [214, 184] width 54 height 14
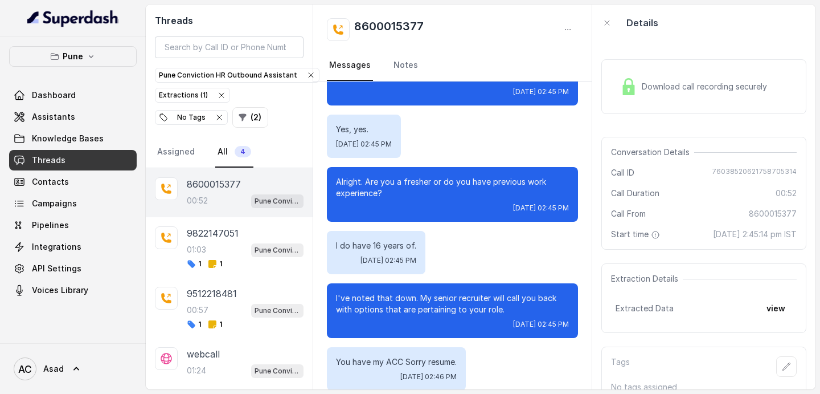
scroll to position [162, 0]
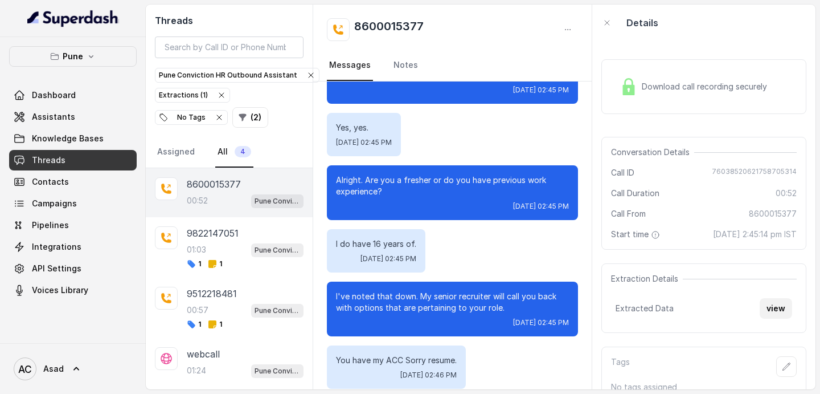
click at [774, 309] on button "view" at bounding box center [776, 308] width 32 height 21
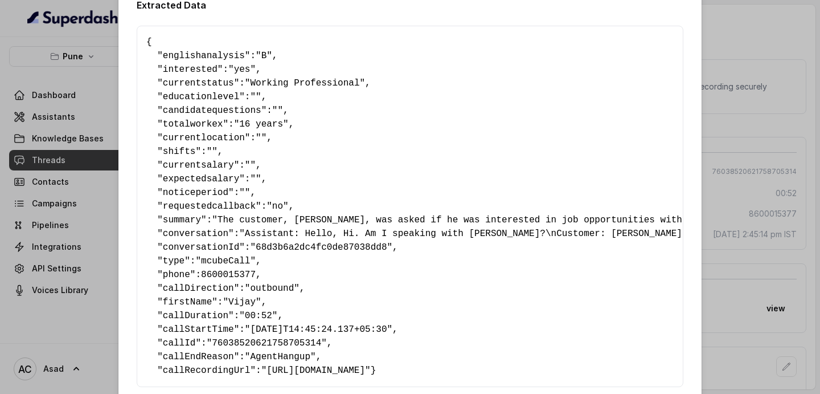
scroll to position [0, 0]
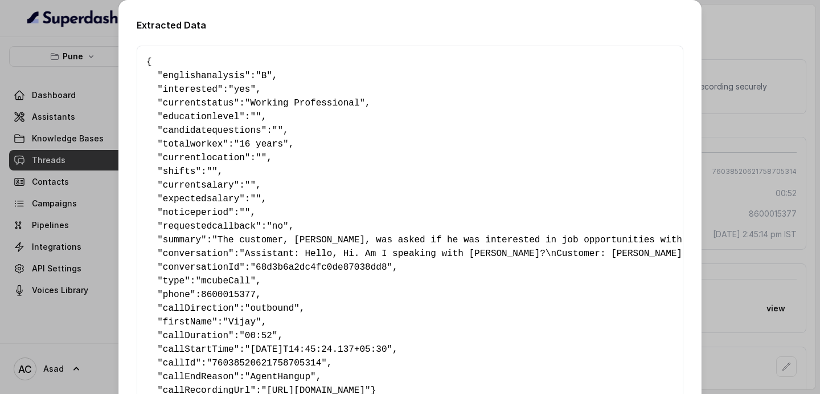
click at [100, 45] on div "Extracted Data { " englishanalysis ": "B" , " interested ": "yes" , " currentst…" at bounding box center [410, 197] width 820 height 394
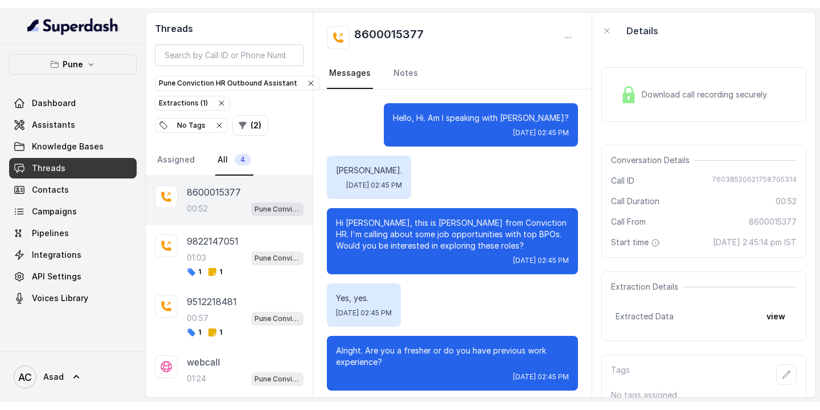
scroll to position [344, 0]
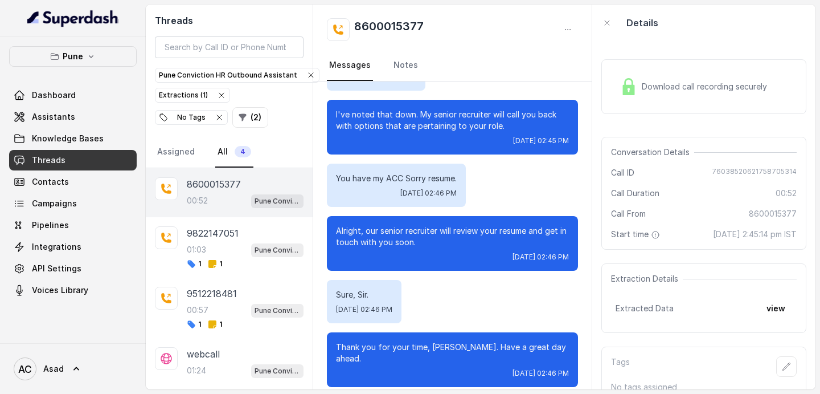
click at [398, 28] on h2 "8600015377" at bounding box center [389, 29] width 70 height 23
copy h2 "8600015377"
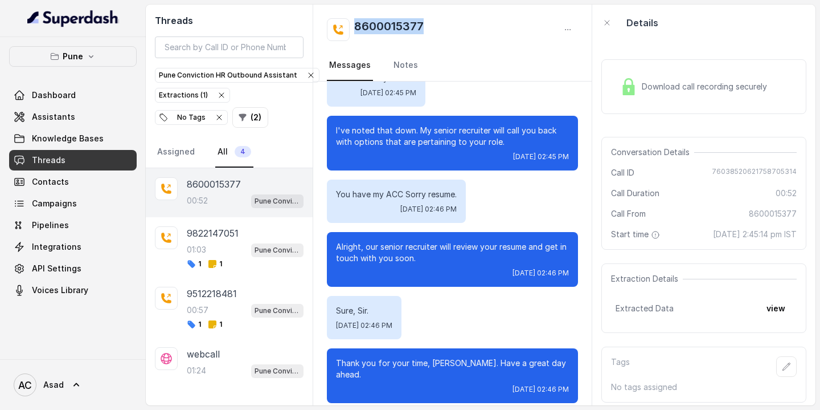
scroll to position [0, 0]
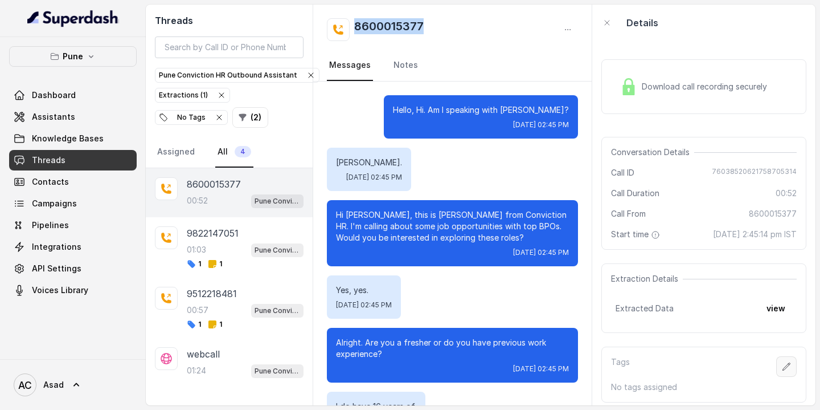
click at [786, 370] on icon "button" at bounding box center [786, 366] width 9 height 9
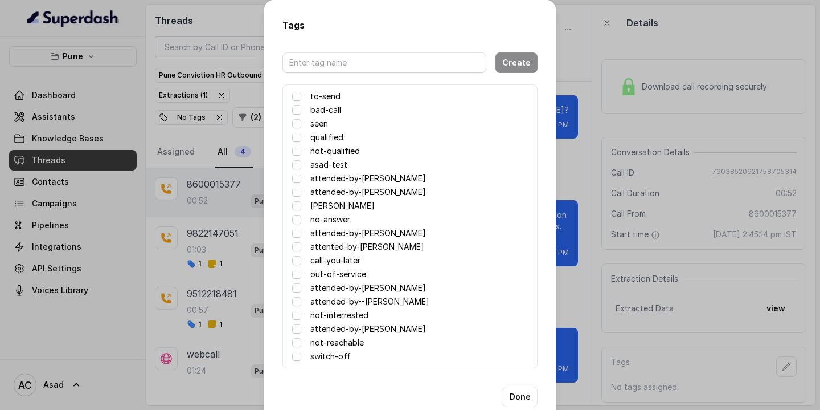
click at [337, 246] on label "attented-by-rupal" at bounding box center [368, 247] width 114 height 14
click at [345, 248] on label "attented-by-rupal" at bounding box center [368, 247] width 114 height 14
click at [296, 246] on span at bounding box center [296, 246] width 9 height 9
click at [525, 393] on button "Done" at bounding box center [520, 396] width 35 height 21
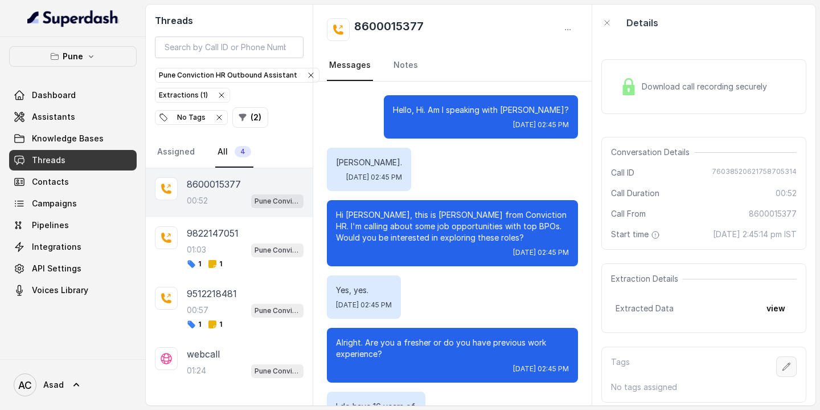
click at [785, 361] on button "button" at bounding box center [787, 366] width 21 height 21
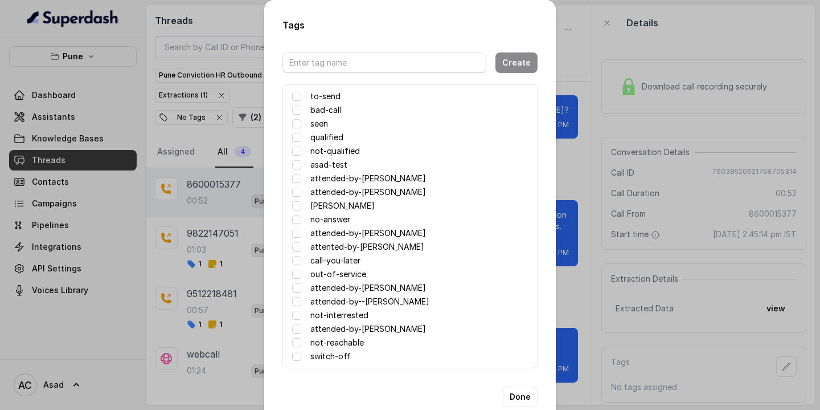
click at [334, 246] on label "attented-by-rupal" at bounding box center [368, 247] width 114 height 14
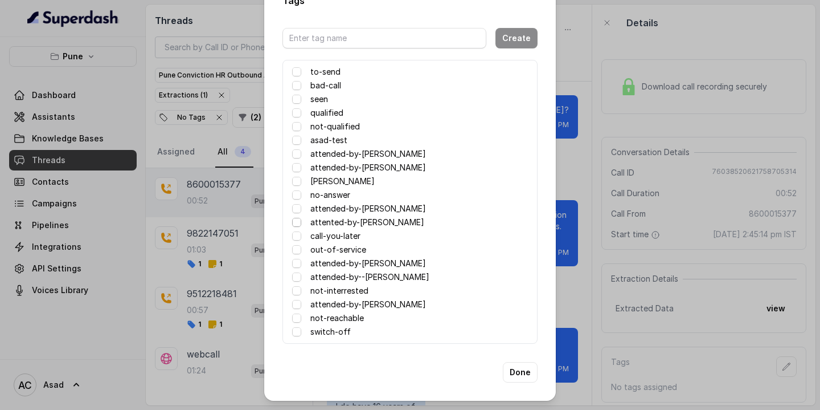
click at [297, 222] on span at bounding box center [296, 222] width 9 height 9
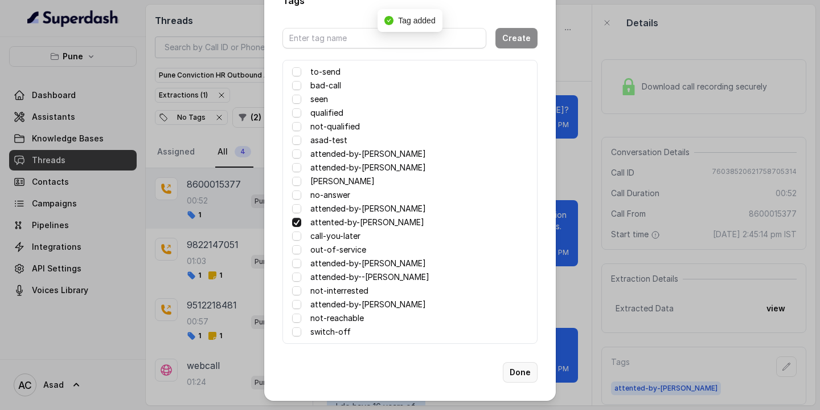
click at [523, 370] on button "Done" at bounding box center [520, 372] width 35 height 21
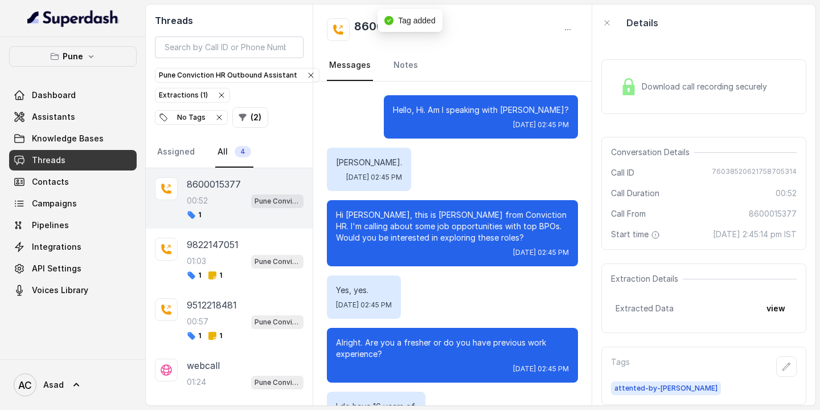
scroll to position [9, 0]
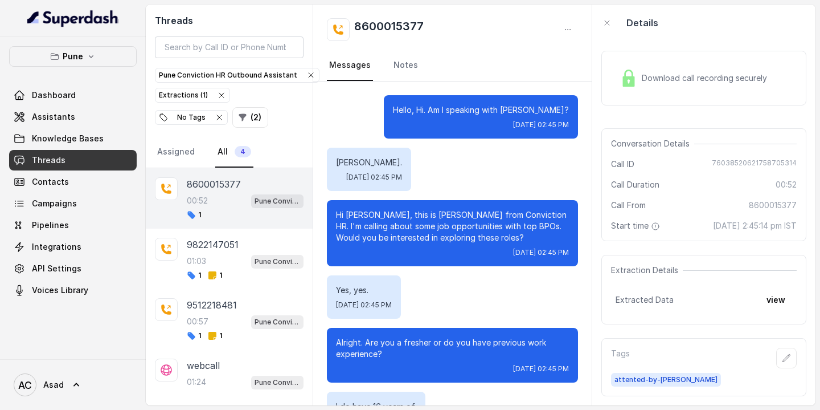
click at [254, 121] on div "Pune Conviction HR Outbound Assistant Extractions ( 1 ) No Tags ( 2 )" at bounding box center [229, 97] width 149 height 60
click at [171, 152] on link "Assigned" at bounding box center [176, 152] width 42 height 31
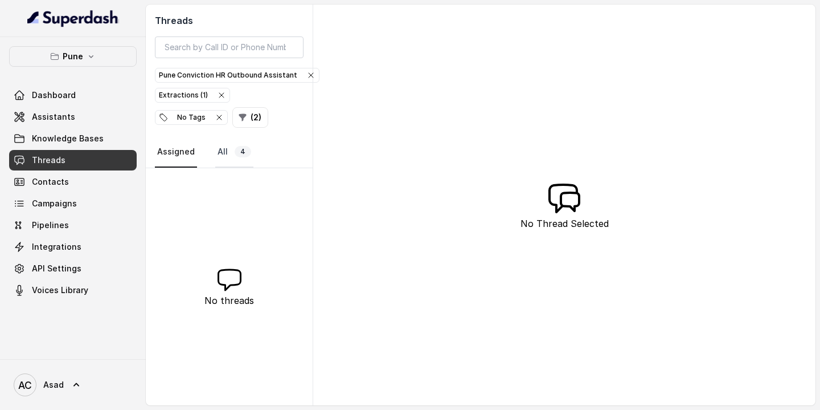
click at [232, 150] on link "All 4" at bounding box center [234, 152] width 38 height 31
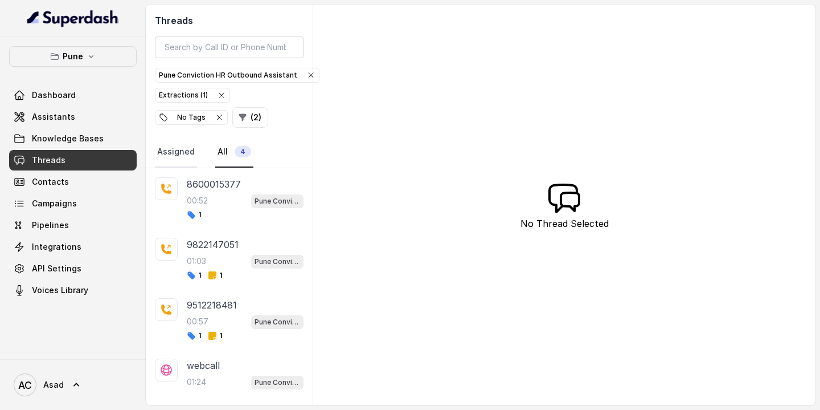
click at [175, 153] on link "Assigned" at bounding box center [176, 152] width 42 height 31
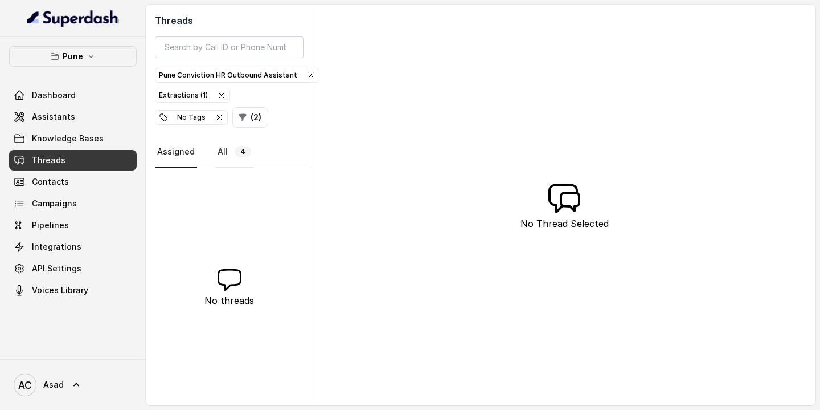
click at [249, 154] on link "All 4" at bounding box center [234, 152] width 38 height 31
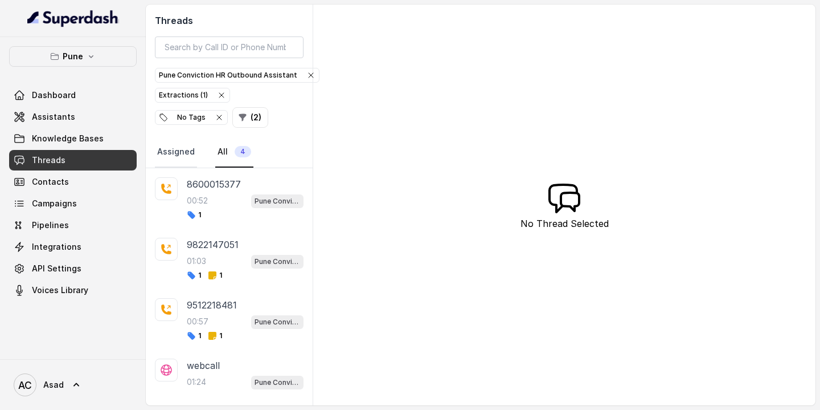
click at [179, 150] on link "Assigned" at bounding box center [176, 152] width 42 height 31
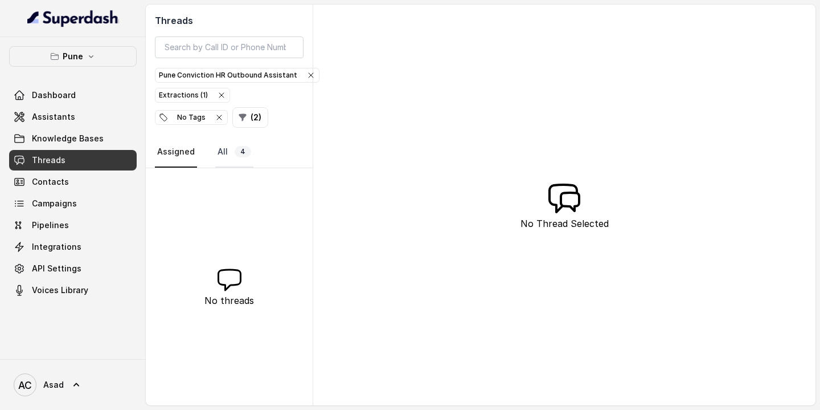
click at [235, 142] on link "All 4" at bounding box center [234, 152] width 38 height 31
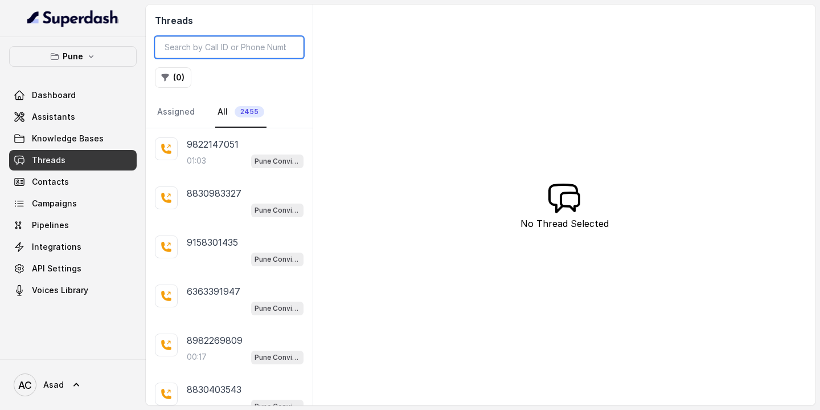
click at [207, 50] on input "search" at bounding box center [229, 47] width 149 height 22
paste input "8999140761"
type input "8999140761"
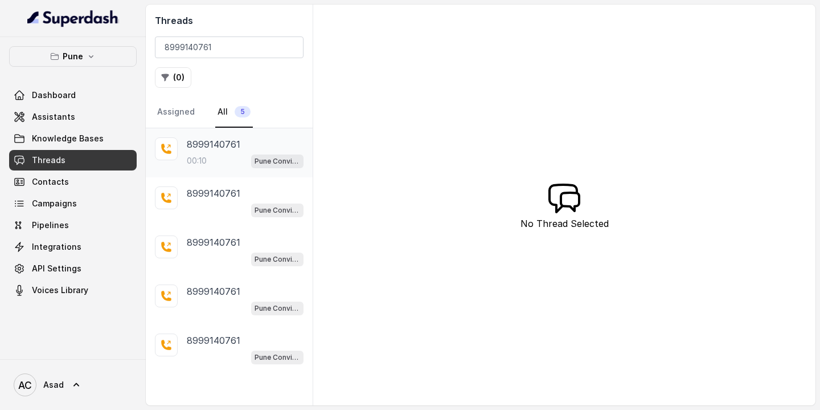
click at [219, 152] on div "8999140761 00:10 Pune Conviction HR Outbound Assistant" at bounding box center [245, 152] width 117 height 31
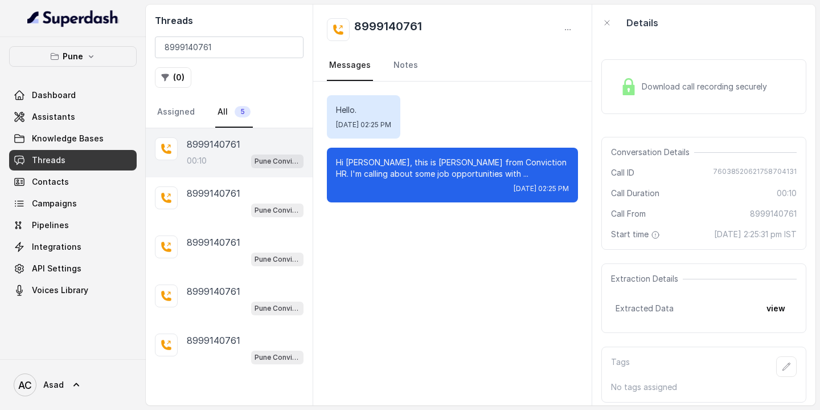
scroll to position [6, 0]
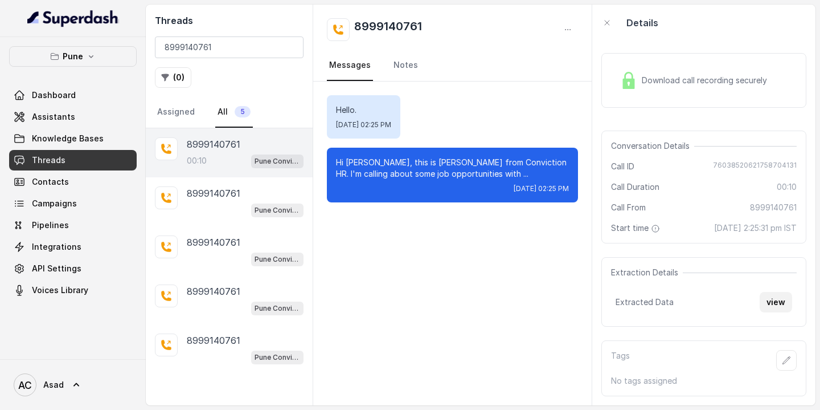
click at [778, 305] on button "view" at bounding box center [776, 302] width 32 height 21
click at [224, 150] on p "8999140761" at bounding box center [214, 144] width 54 height 14
click at [223, 48] on input "8999140761" at bounding box center [229, 47] width 149 height 22
paste input "7798076776"
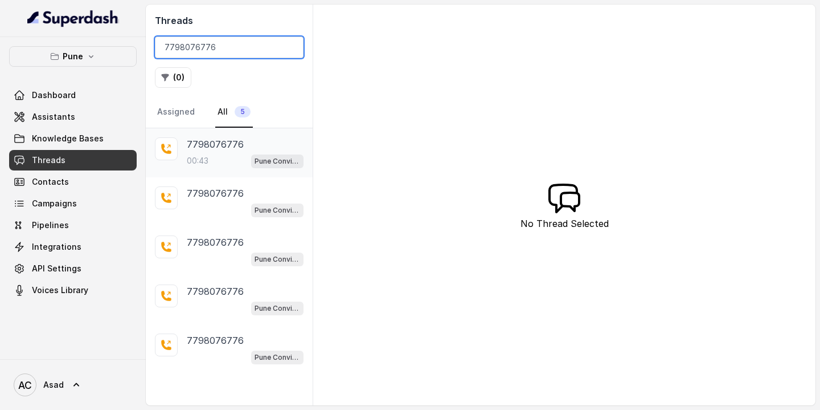
type input "7798076776"
click at [213, 152] on div "7798076776 00:43 Pune Conviction HR Outbound Assistant" at bounding box center [245, 152] width 117 height 31
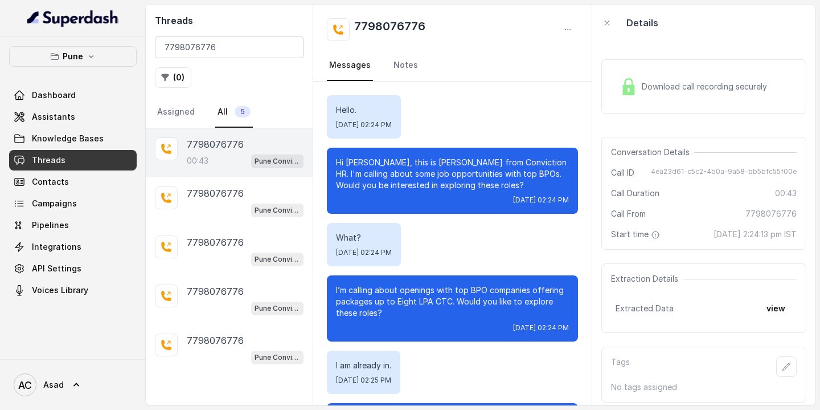
click at [354, 161] on p "Hi [PERSON_NAME], this is [PERSON_NAME] from Conviction HR. I'm calling about s…" at bounding box center [452, 174] width 233 height 34
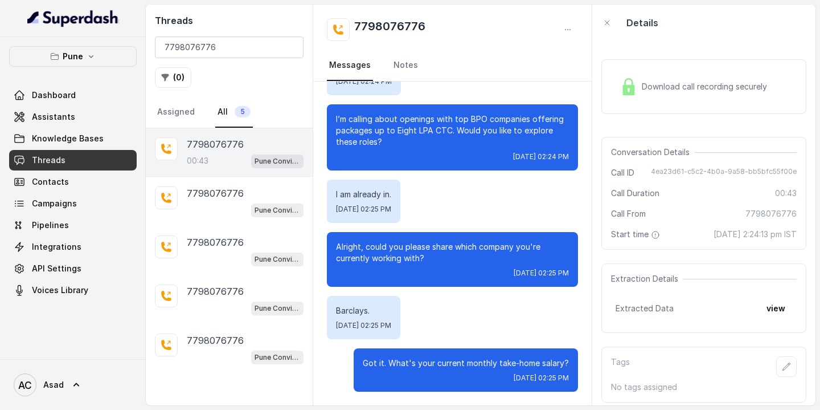
scroll to position [6, 0]
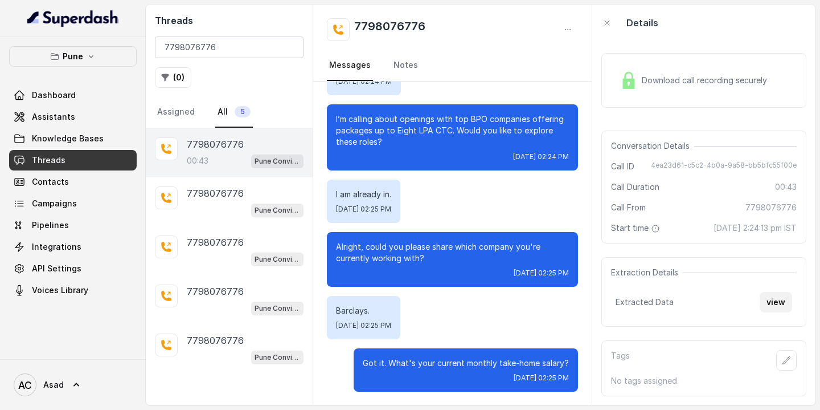
click at [779, 303] on button "view" at bounding box center [776, 302] width 32 height 21
click at [227, 46] on input "7798076776" at bounding box center [229, 47] width 149 height 22
paste input "895642205"
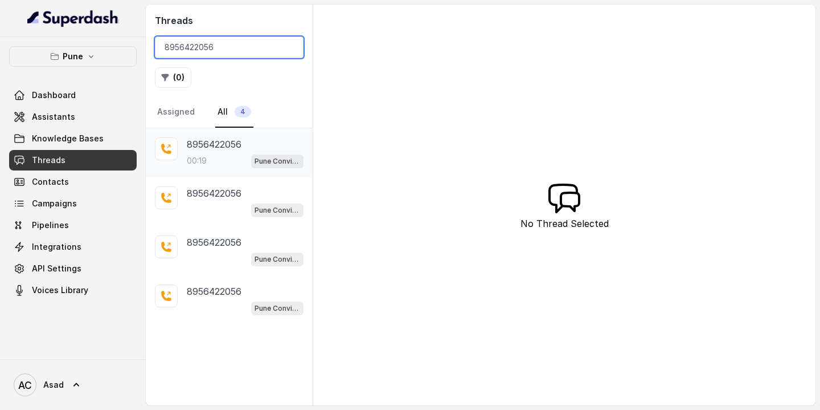
type input "8956422056"
click at [214, 146] on p "8956422056" at bounding box center [214, 144] width 55 height 14
